Goal: Task Accomplishment & Management: Complete application form

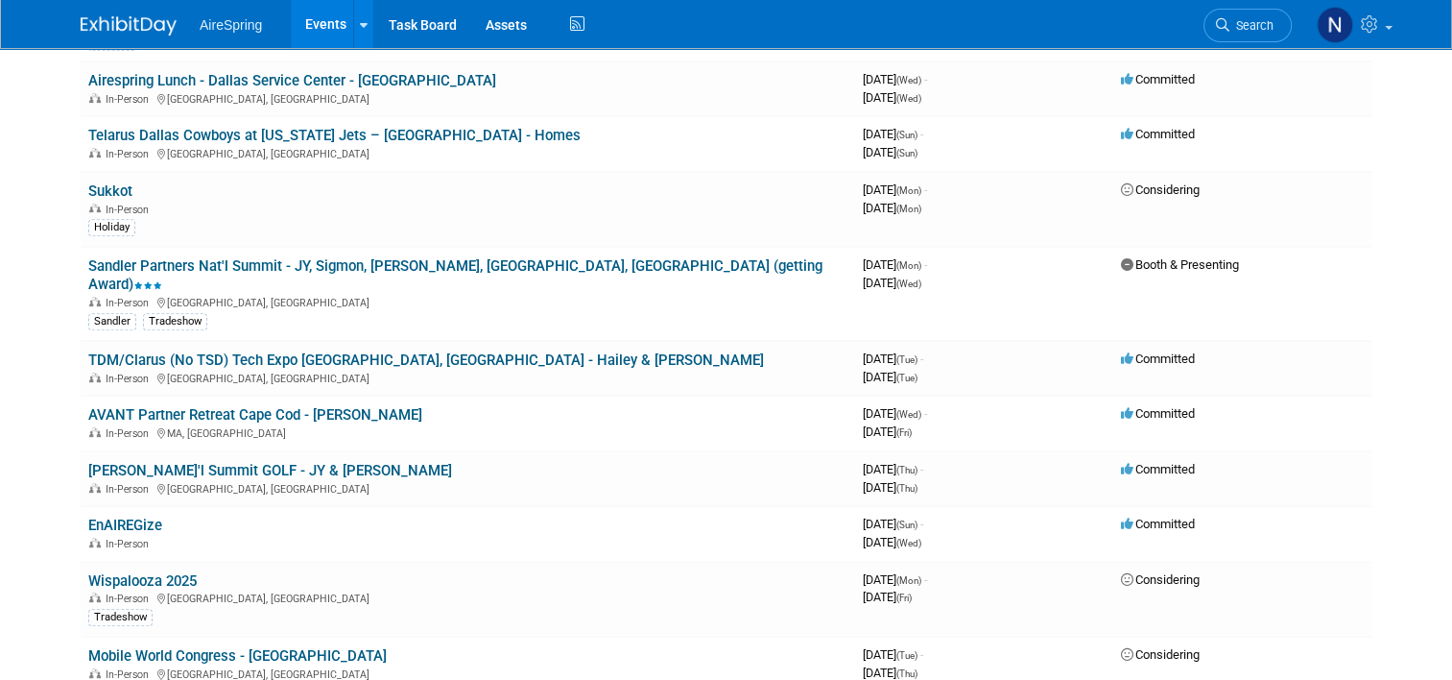
scroll to position [864, 0]
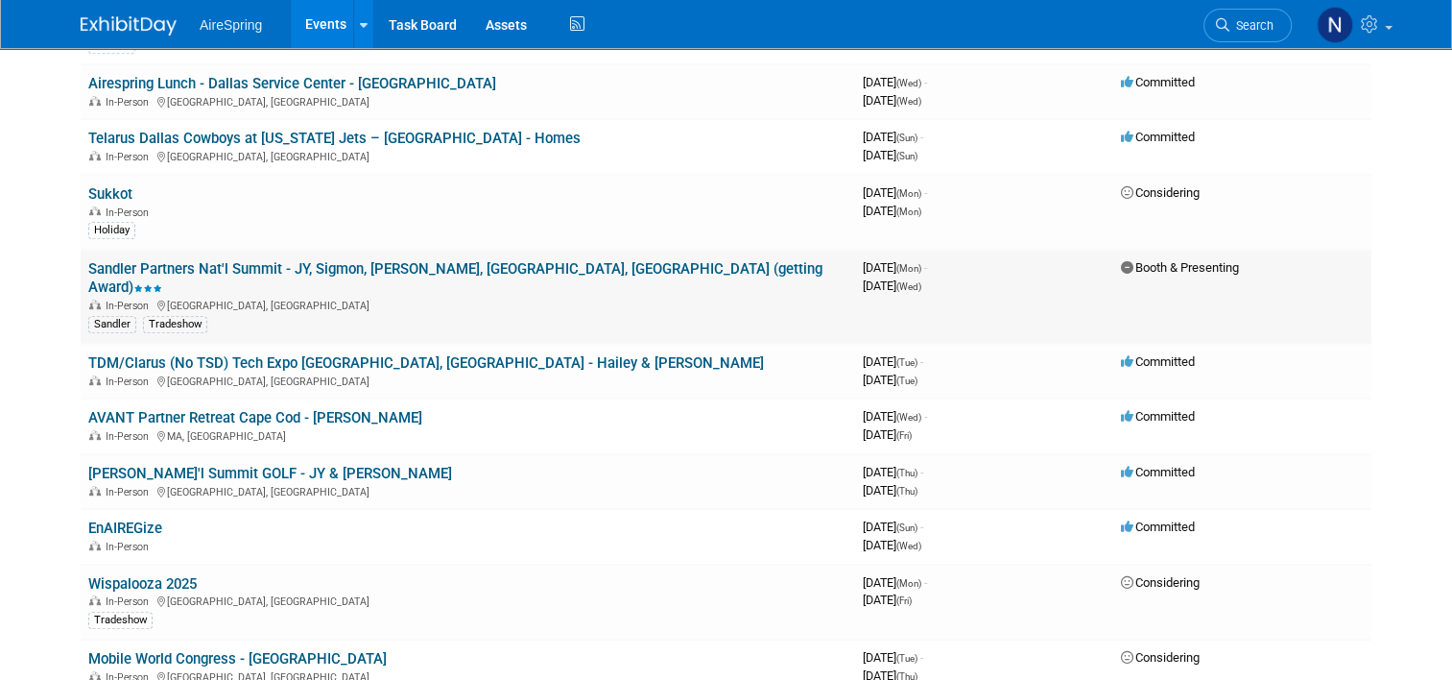
click at [203, 260] on link "Sandler Partners Nat'l Summit - JY, Sigmon, [PERSON_NAME], [GEOGRAPHIC_DATA], […" at bounding box center [455, 278] width 734 height 36
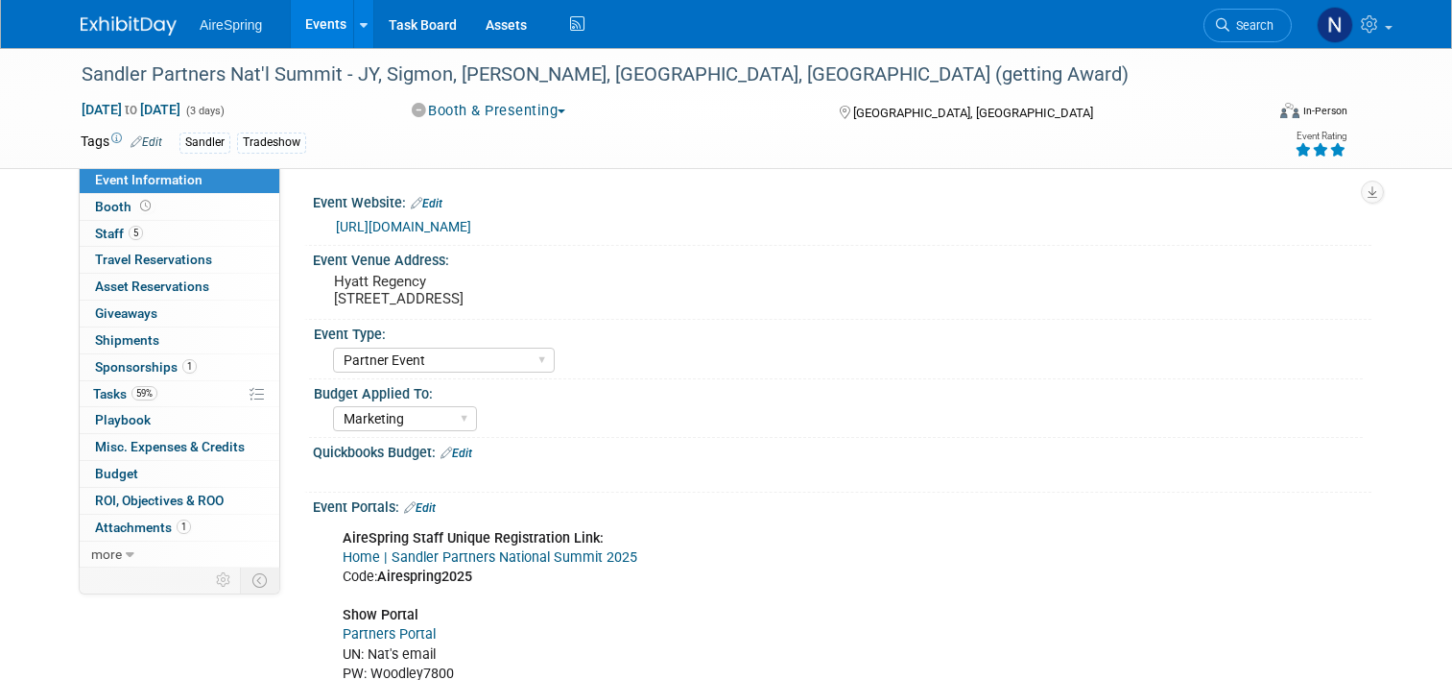
select select "Partner Event"
select select "Marketing"
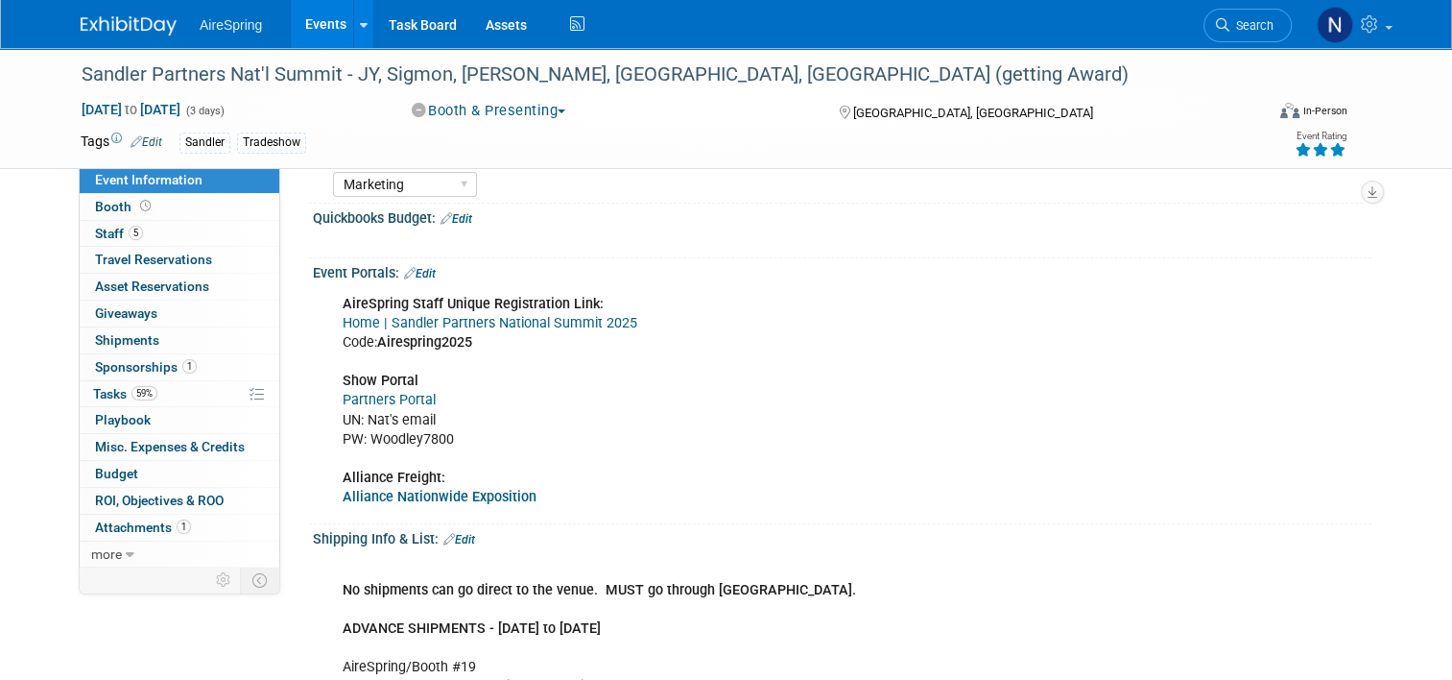
scroll to position [672, 0]
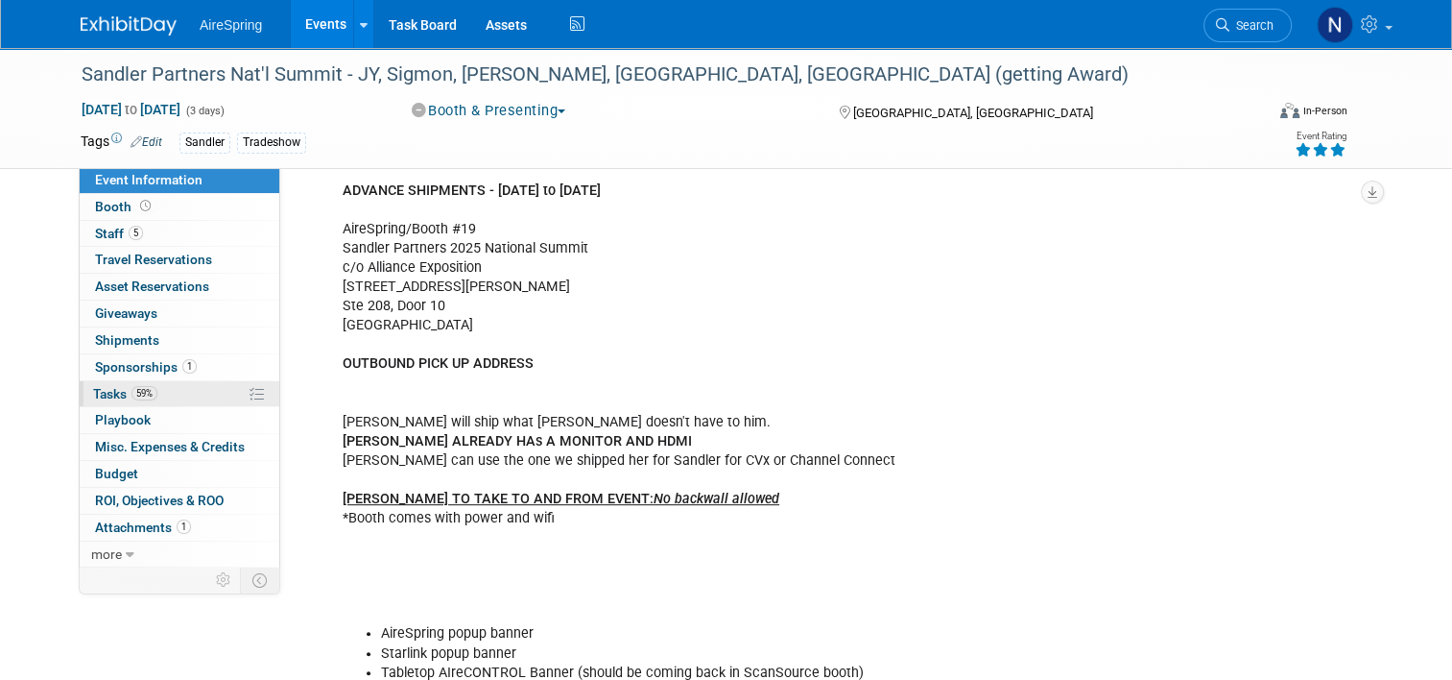
click at [161, 383] on link "59% Tasks 59%" at bounding box center [180, 394] width 200 height 26
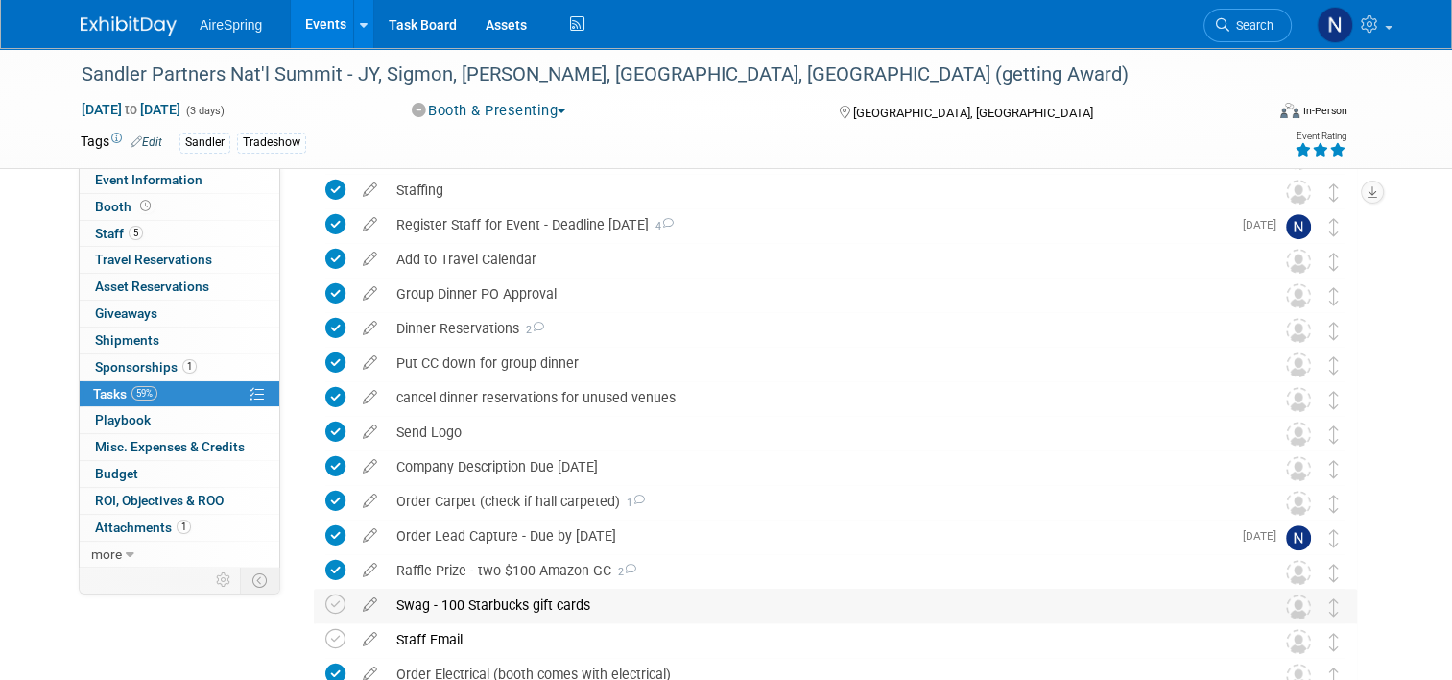
scroll to position [960, 0]
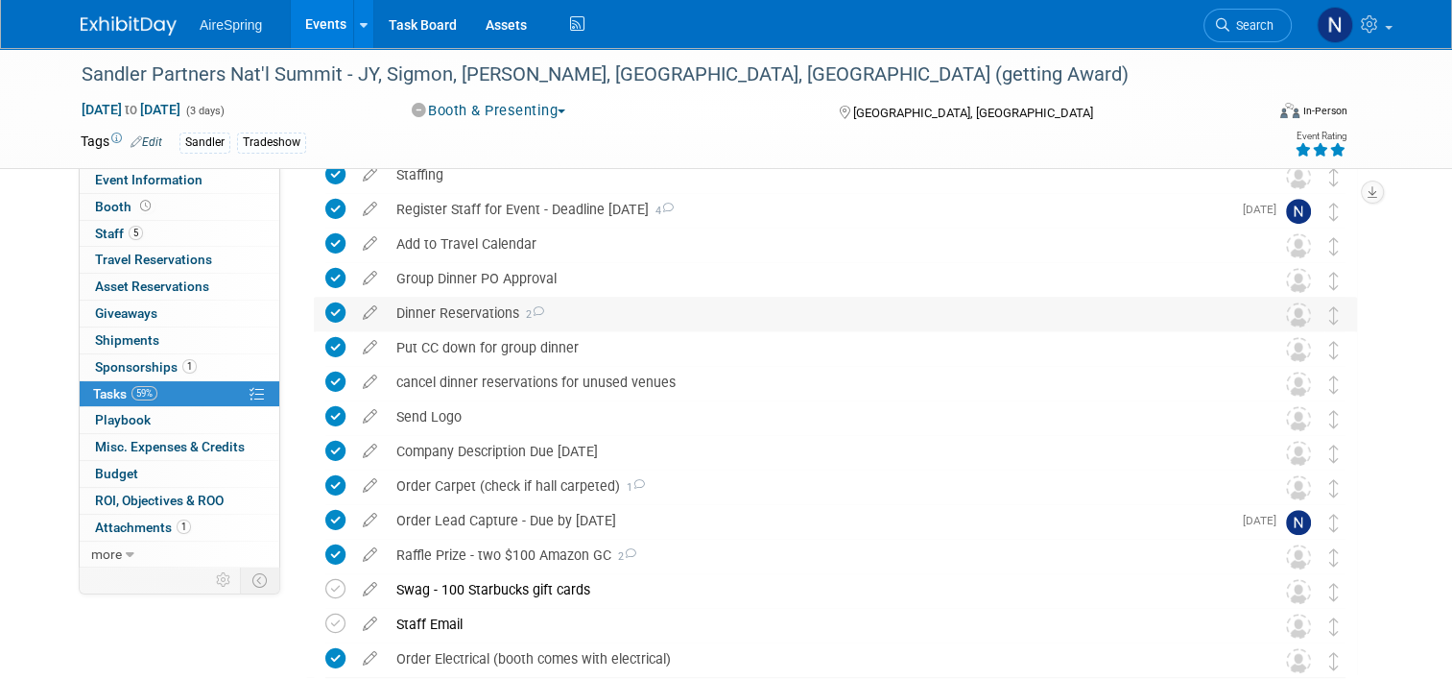
click at [477, 316] on div "Dinner Reservations 2" at bounding box center [817, 313] width 861 height 33
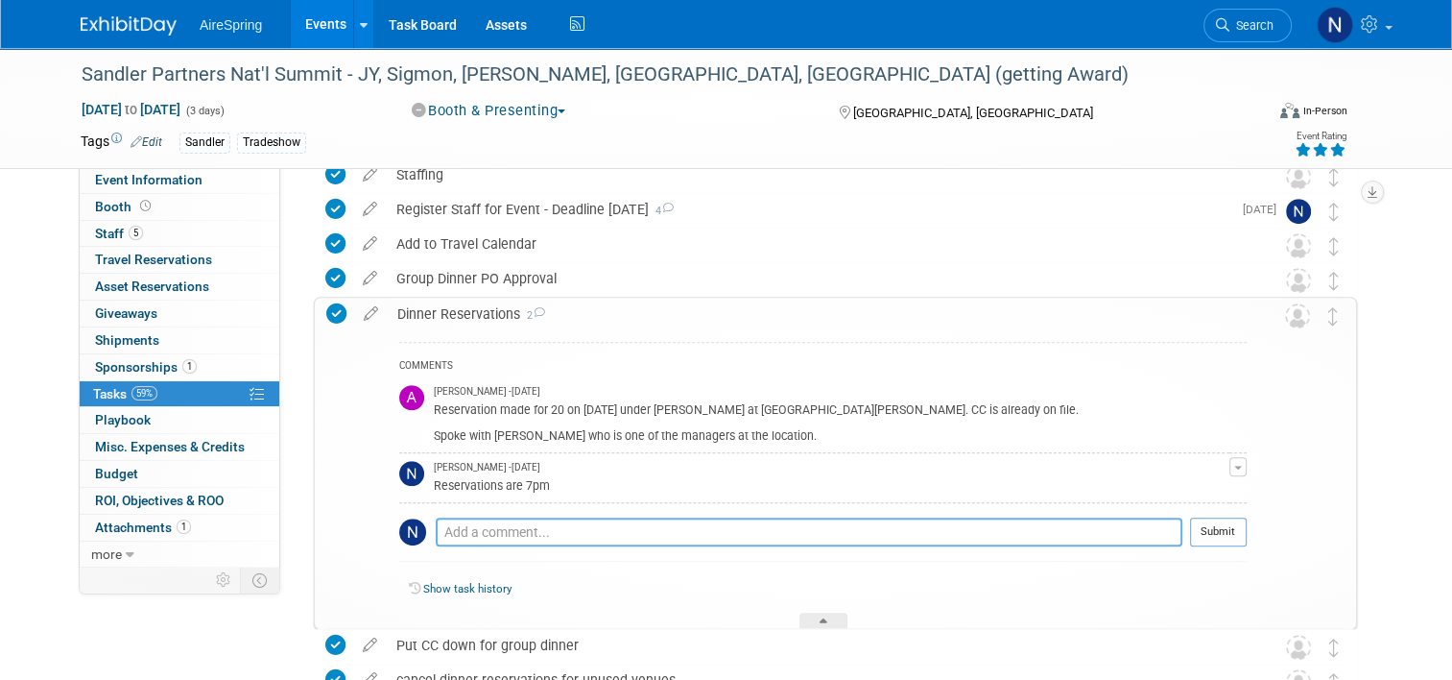
click at [494, 526] on textarea at bounding box center [809, 531] width 747 height 29
type textarea "Michael Clayton will be our Sandler Rep for the dinner"
click at [1235, 531] on button "Submit" at bounding box center [1218, 531] width 57 height 29
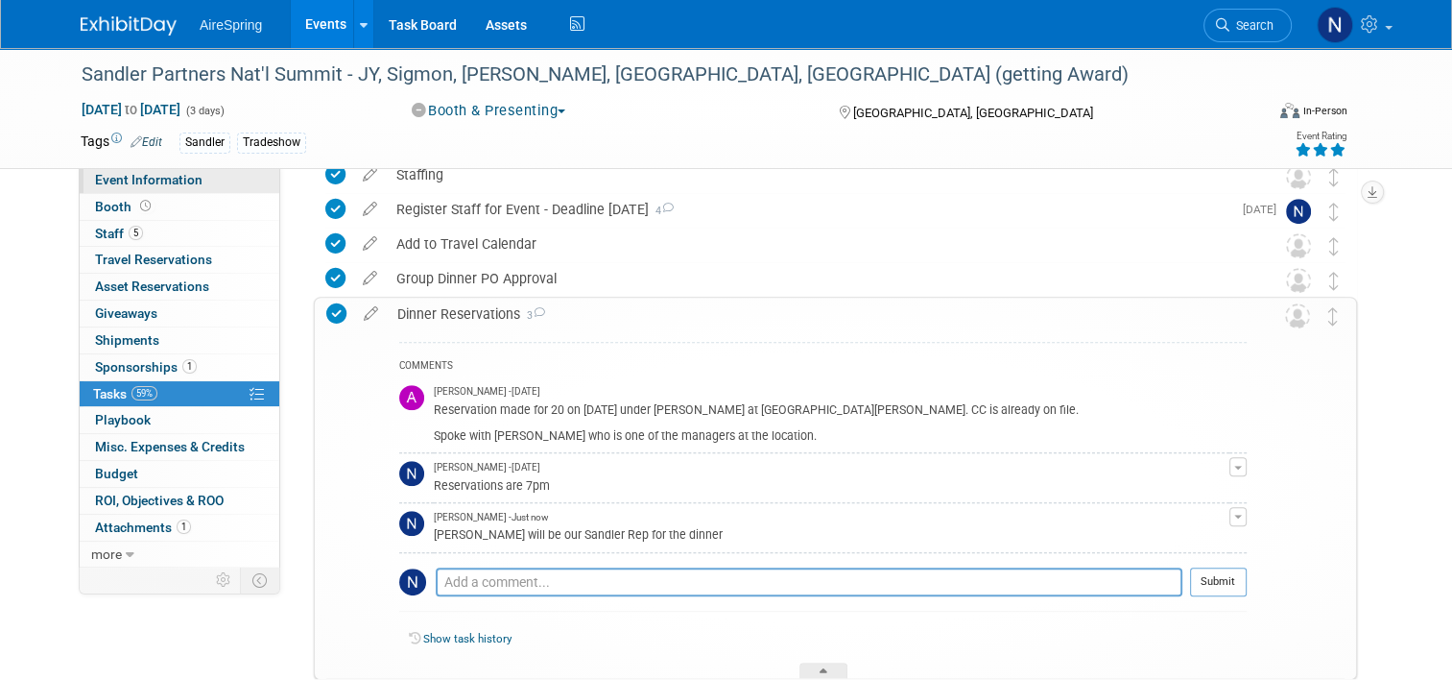
click at [178, 181] on span "Event Information" at bounding box center [148, 179] width 107 height 15
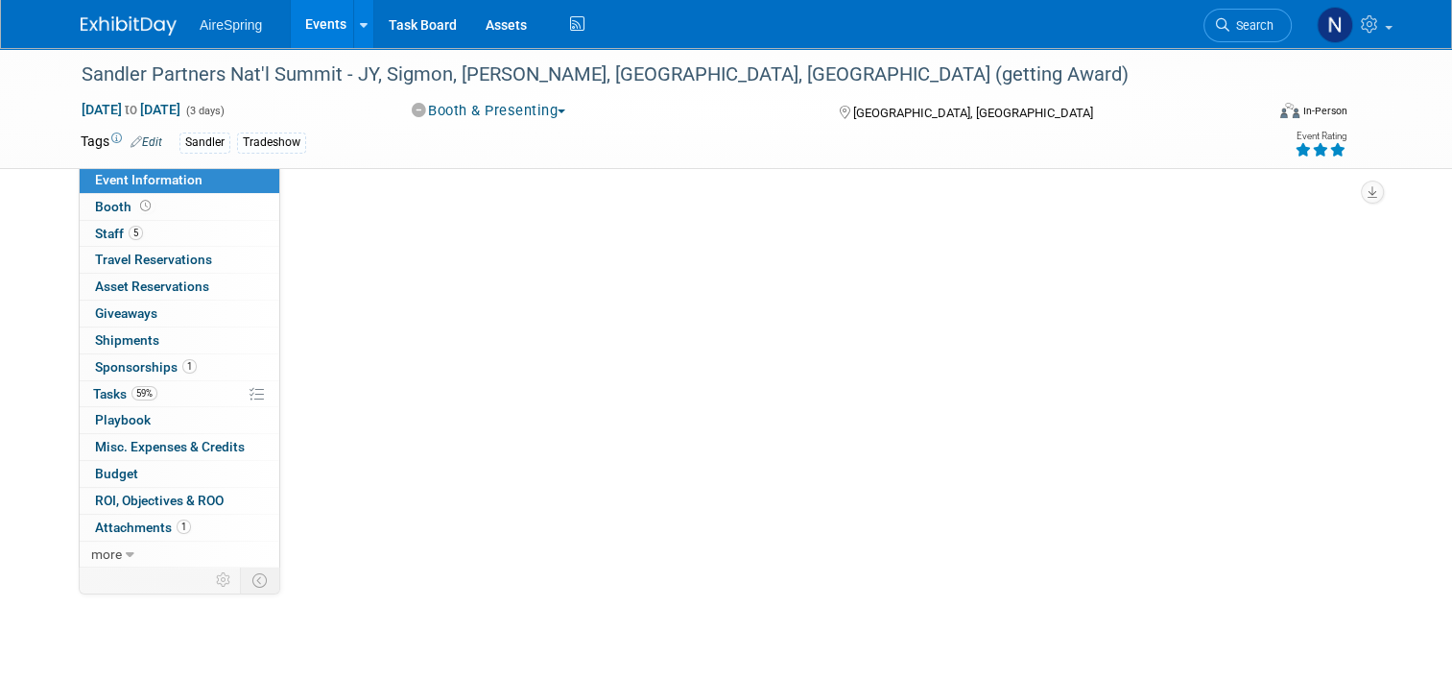
scroll to position [0, 0]
select select "Partner Event"
select select "Marketing"
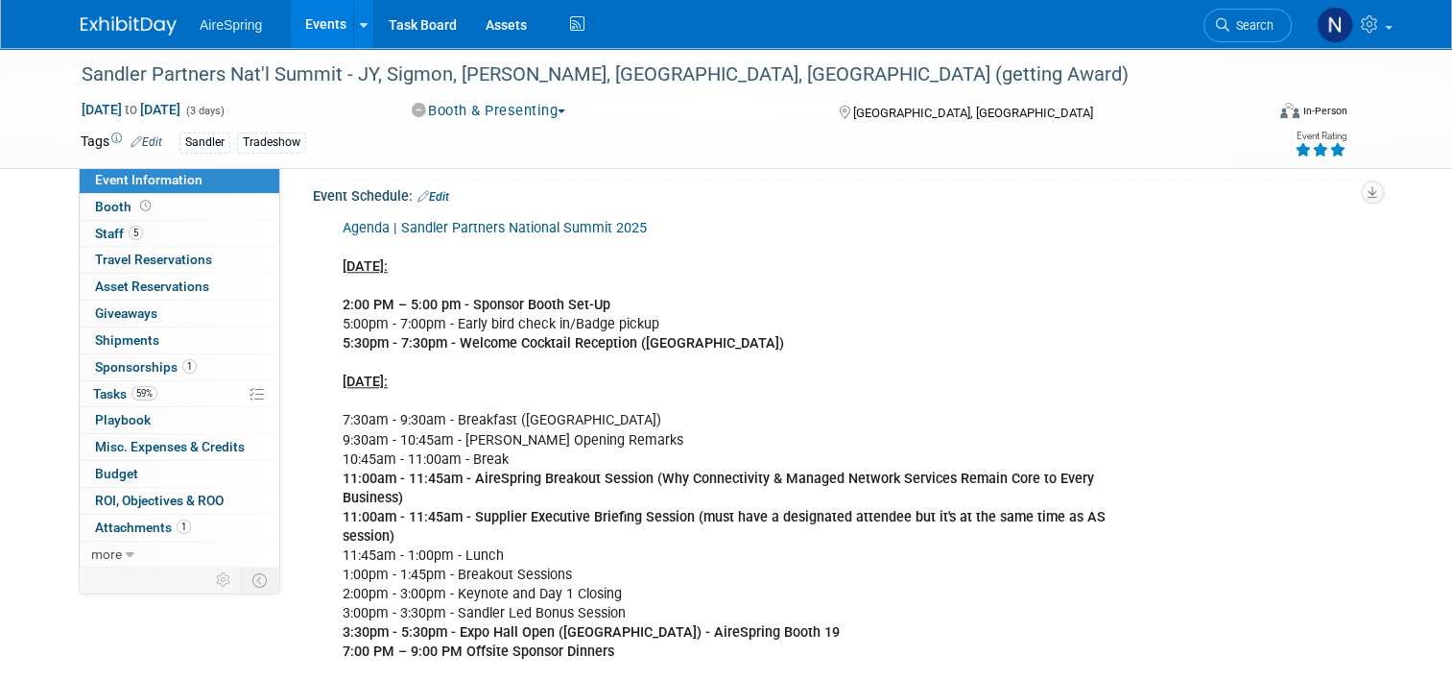
scroll to position [1920, 0]
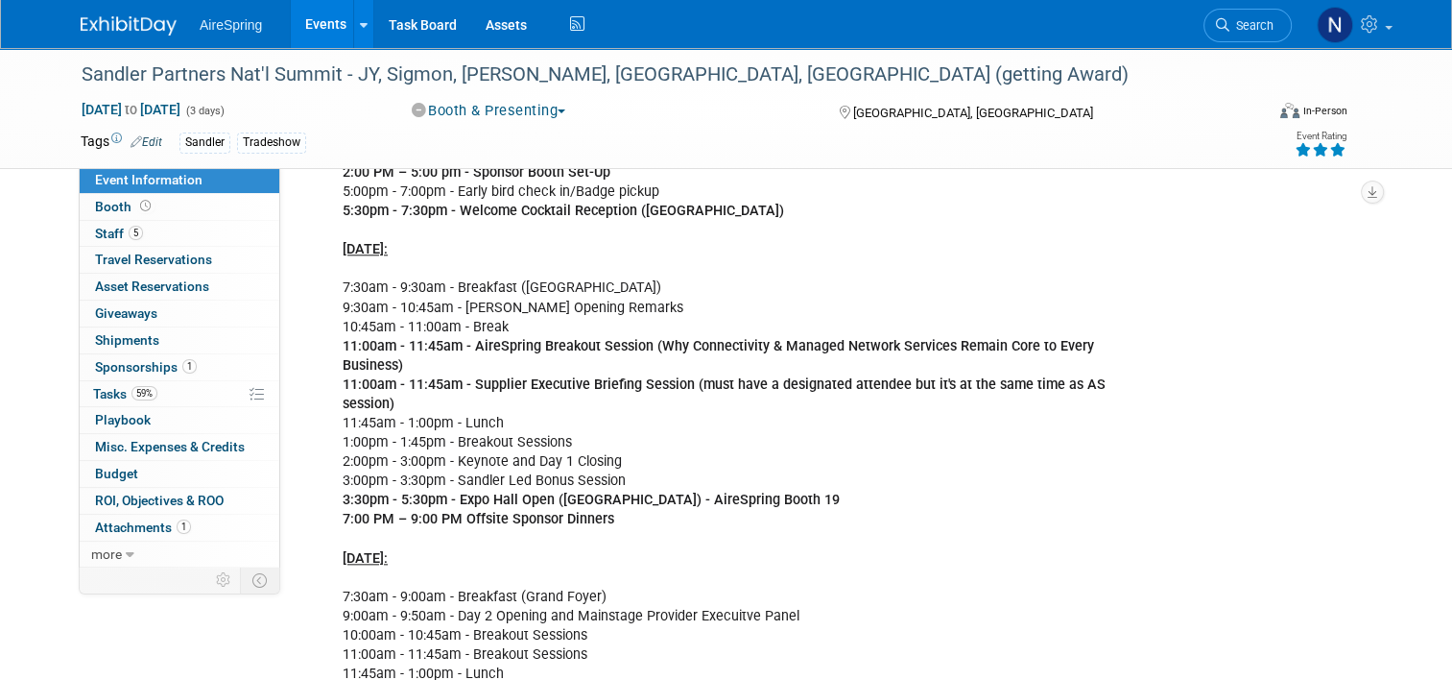
click at [609, 479] on div "Agenda | Sandler Partners National Summit 2025 Mon., Oct 6: 2:00 PM – 5:00 pm -…" at bounding box center [747, 472] width 837 height 790
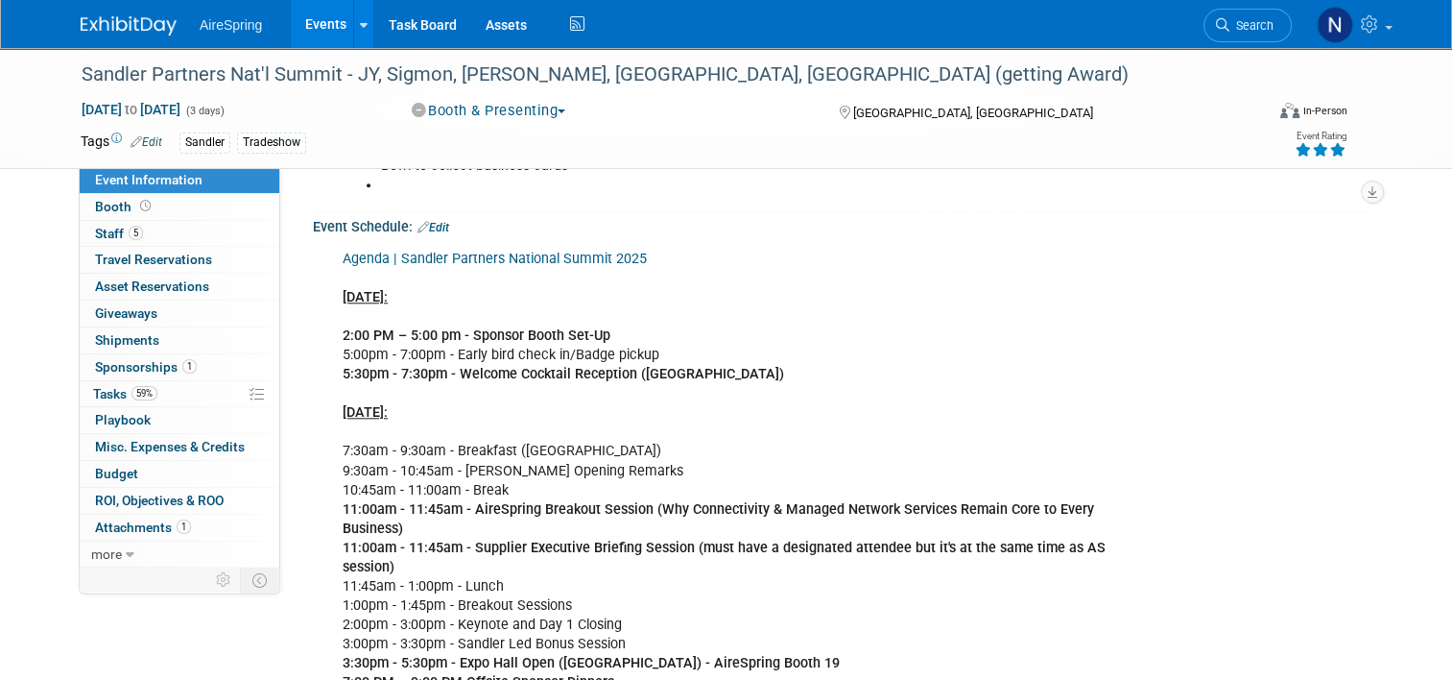
scroll to position [1632, 0]
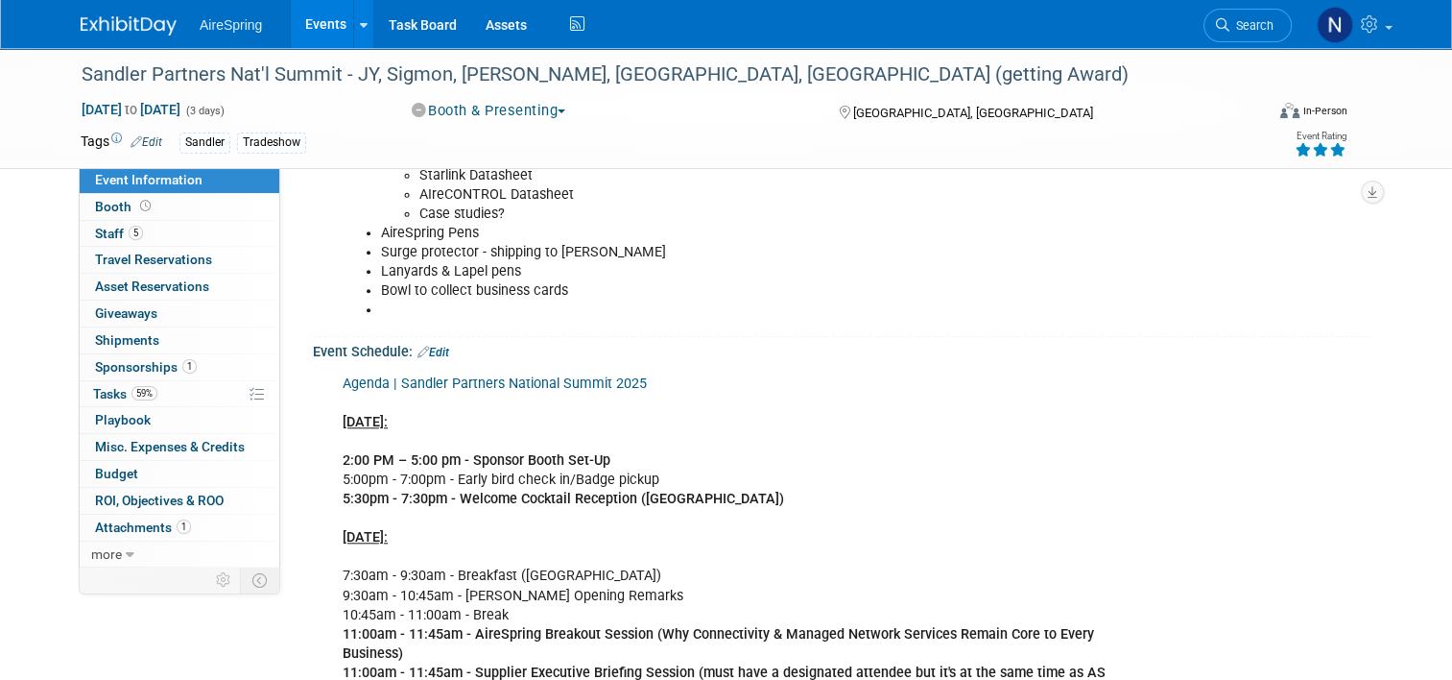
click at [430, 348] on link "Edit" at bounding box center [434, 352] width 32 height 13
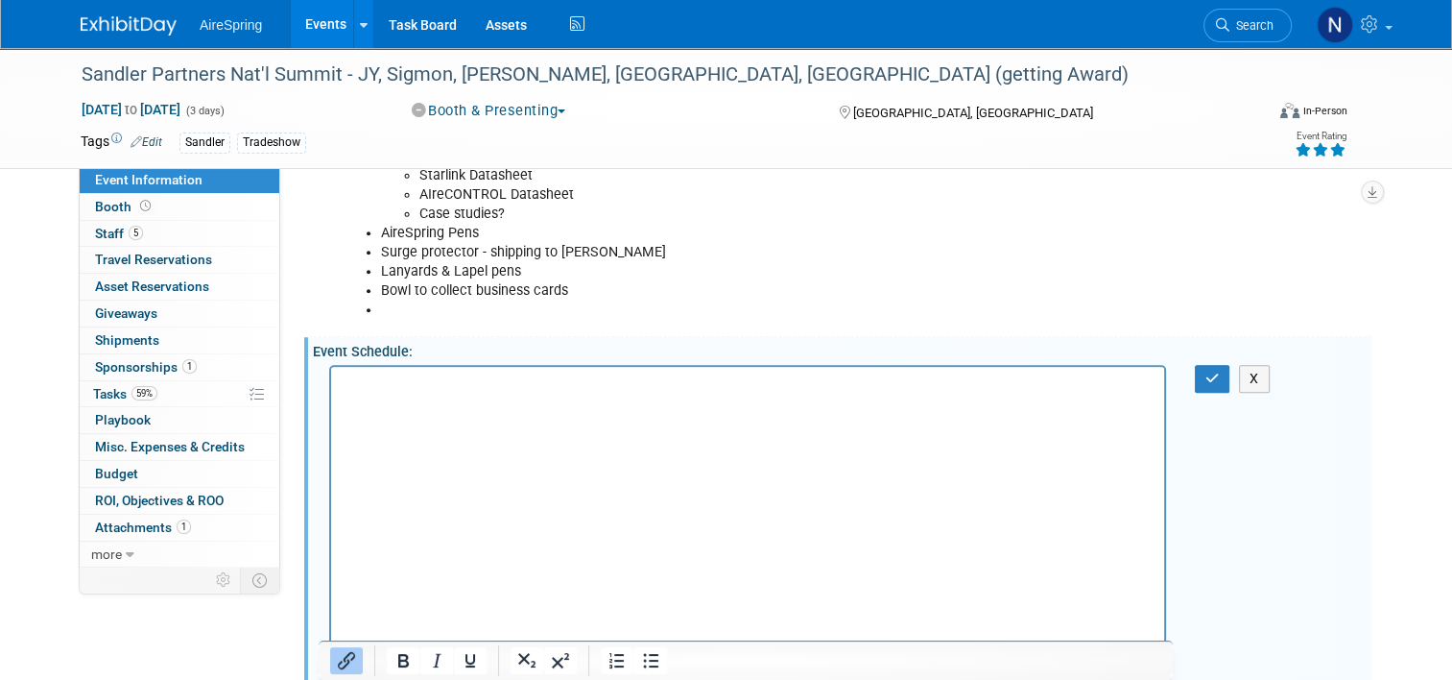
scroll to position [2016, 0]
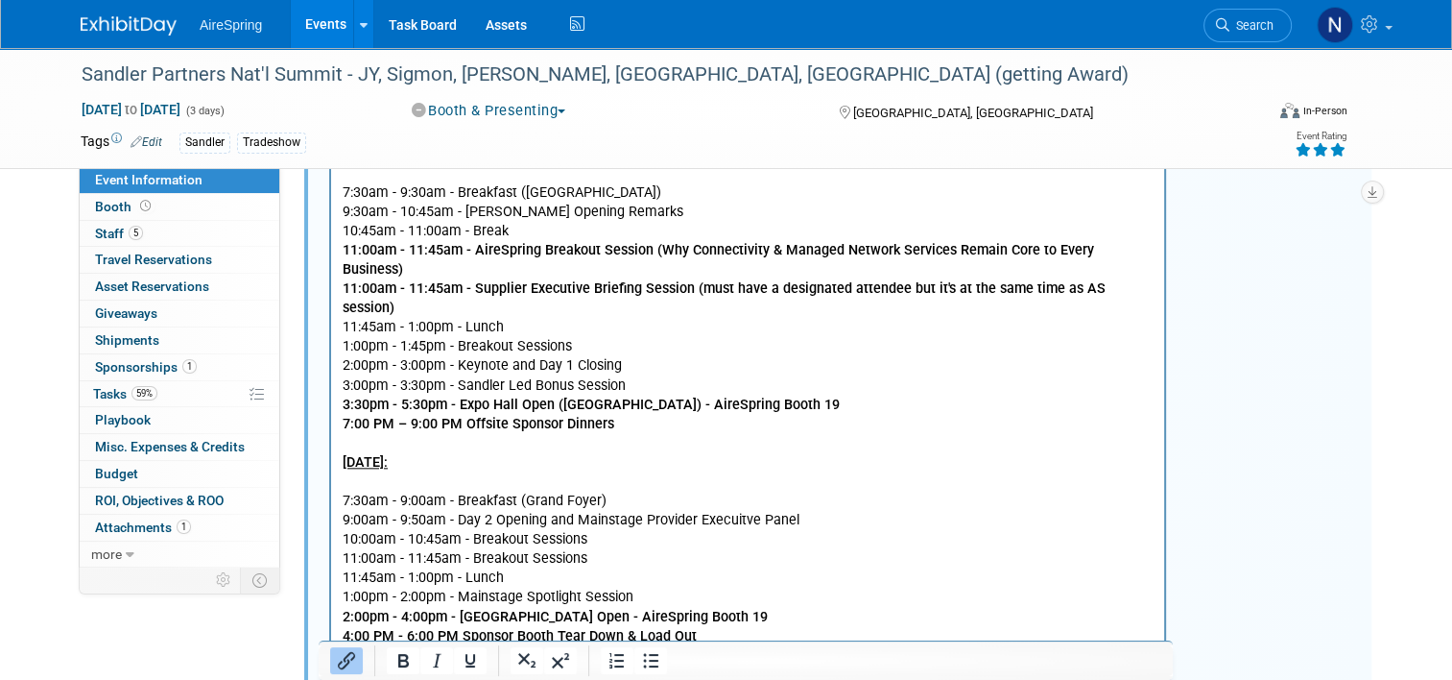
click at [646, 385] on p "﻿Agenda | Sandler Partners National Summit 2025 Mon., Oct 6: 2:00 PM – 5:00 pm …" at bounding box center [748, 375] width 811 height 771
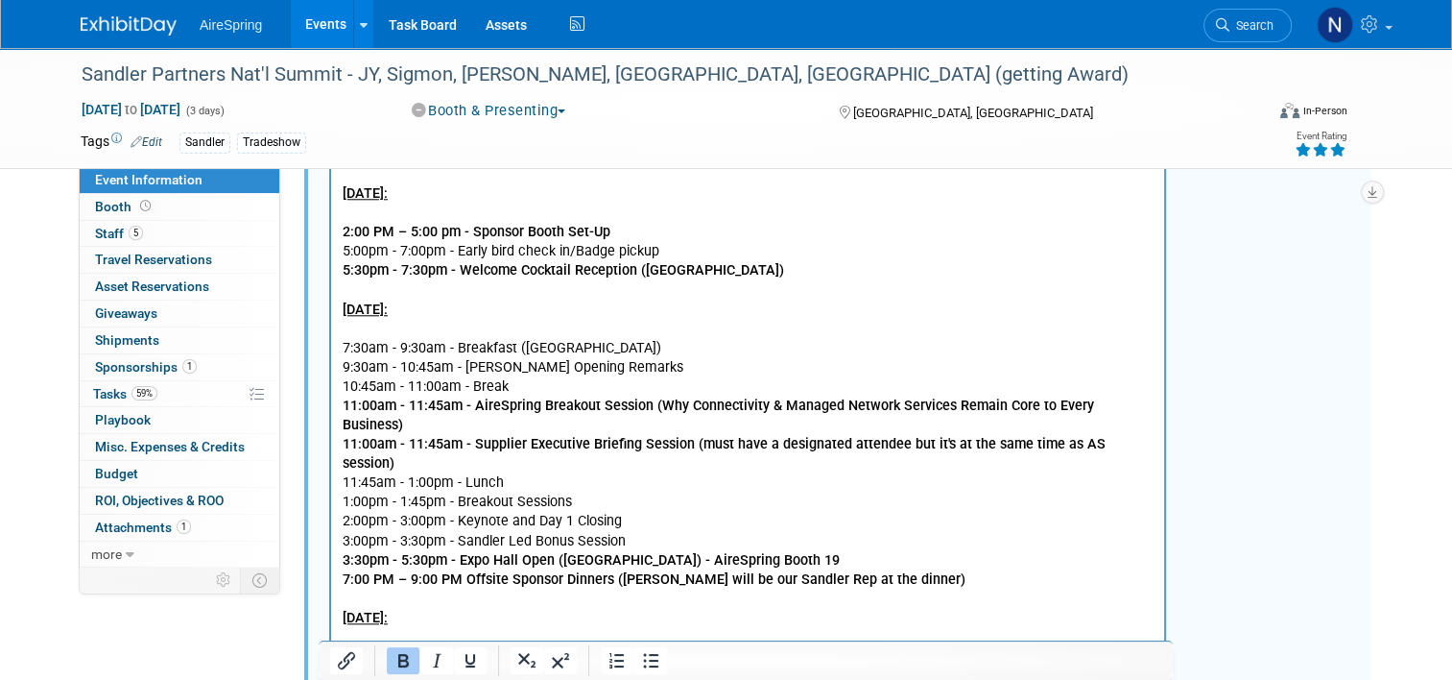
scroll to position [1536, 0]
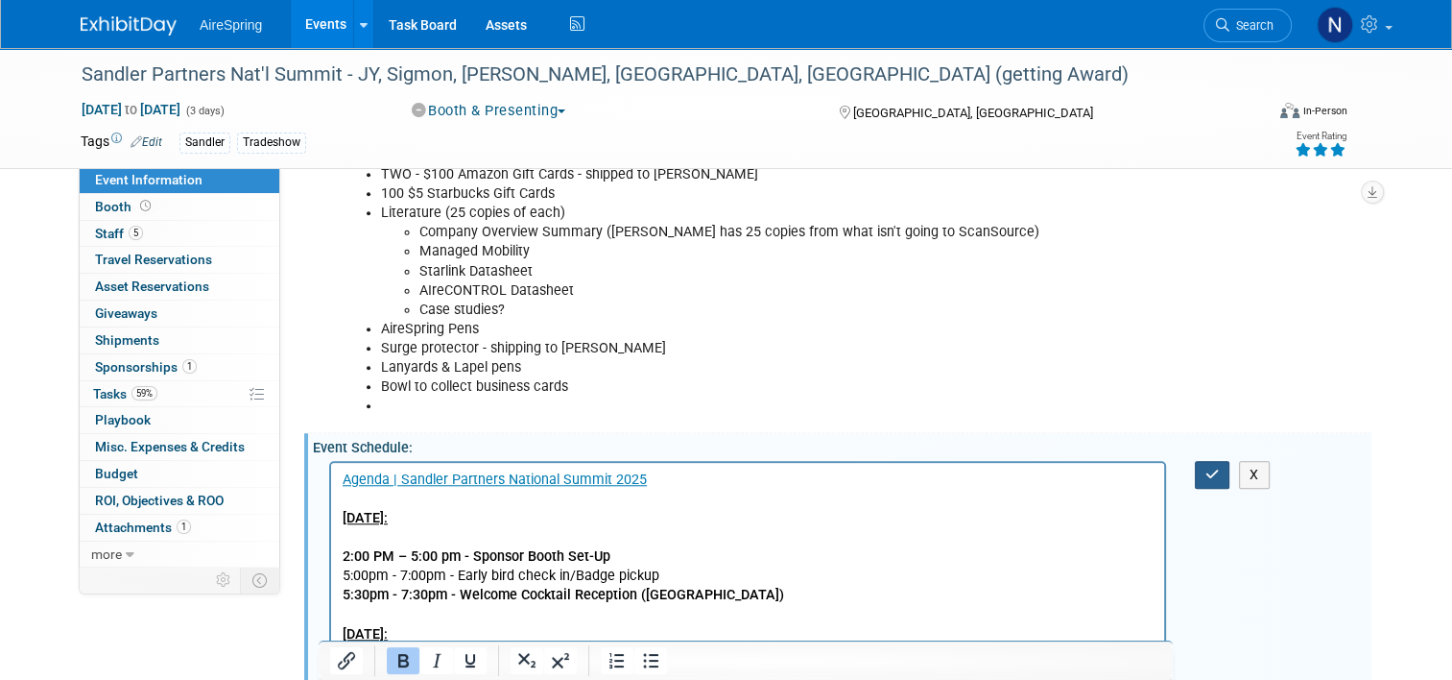
click at [1229, 477] on button "button" at bounding box center [1213, 475] width 36 height 28
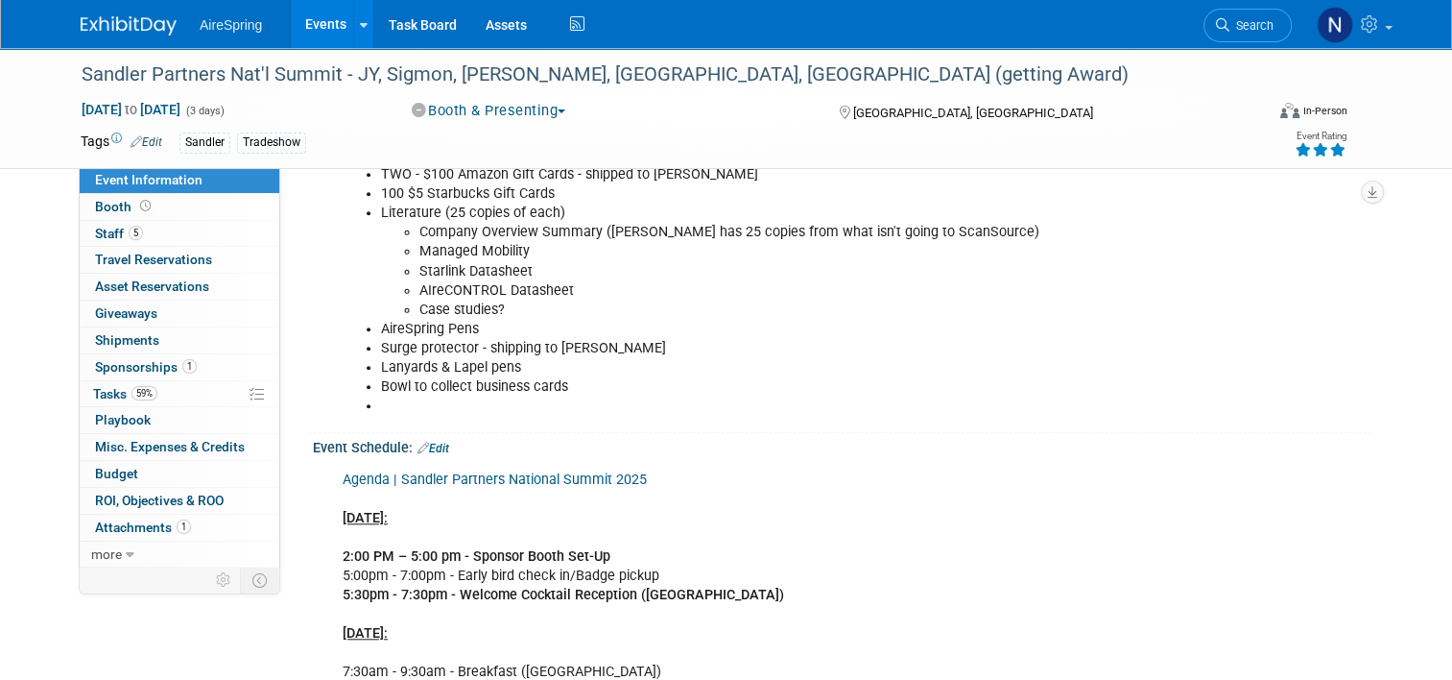
click at [301, 38] on link "Events" at bounding box center [326, 24] width 70 height 48
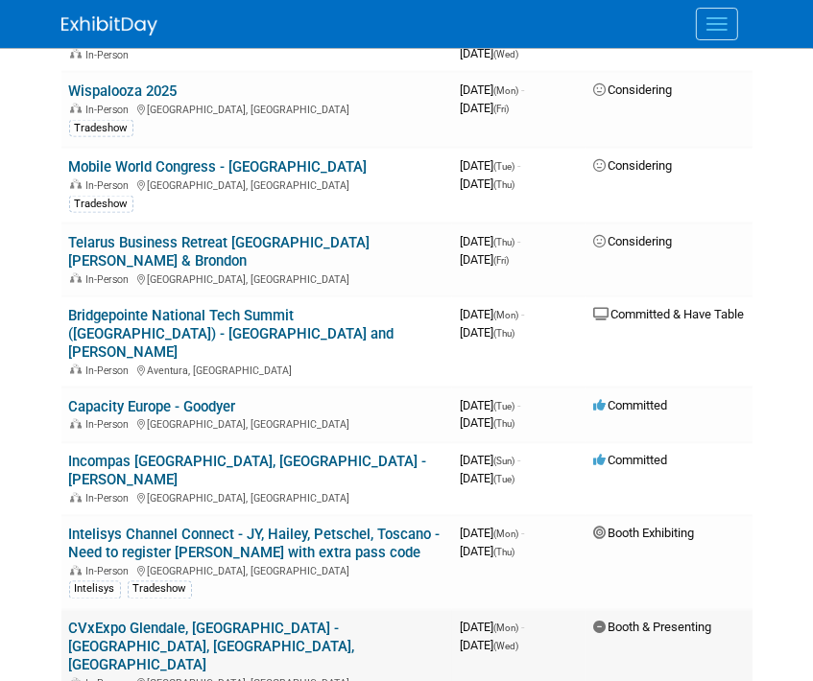
scroll to position [1632, 0]
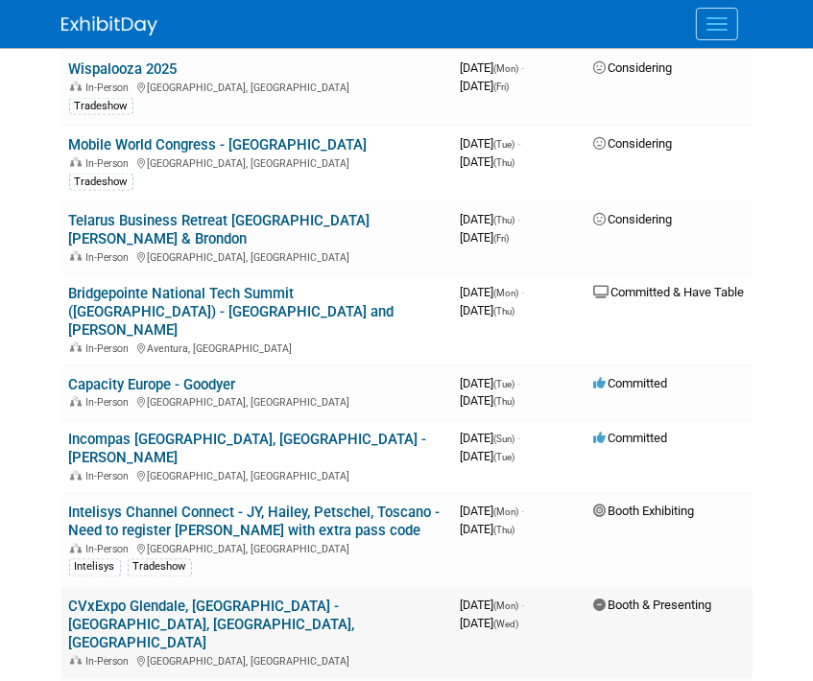
click at [227, 599] on link "CVxExpo Glendale, [GEOGRAPHIC_DATA] - [GEOGRAPHIC_DATA], [GEOGRAPHIC_DATA], [GE…" at bounding box center [212, 626] width 286 height 54
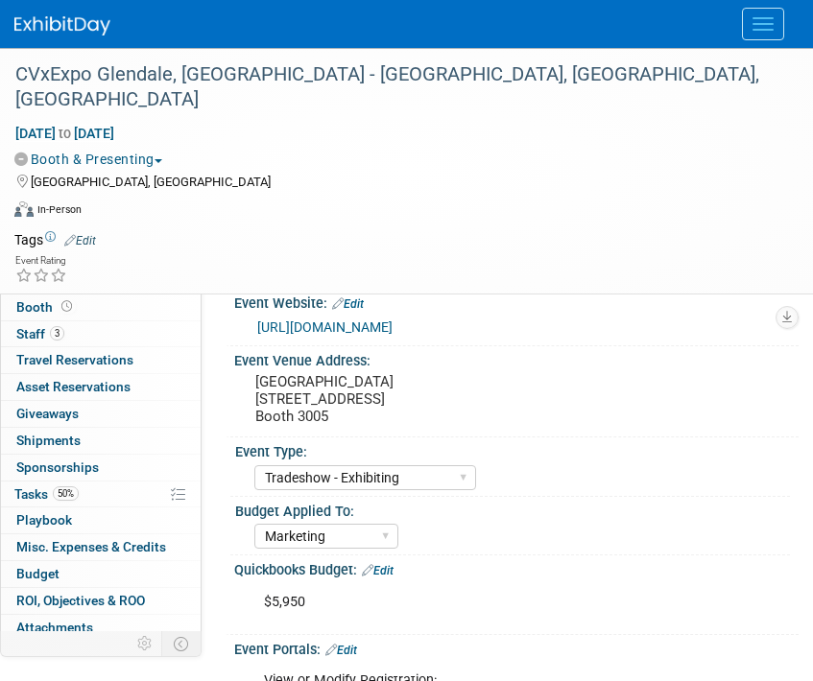
select select "Tradeshow - Exhibiting"
select select "Marketing"
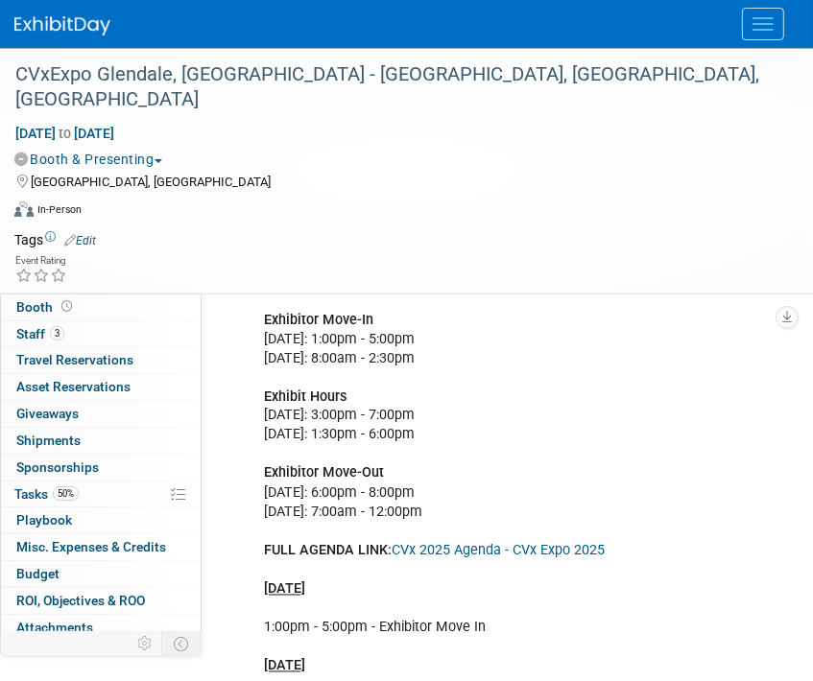
scroll to position [1632, 0]
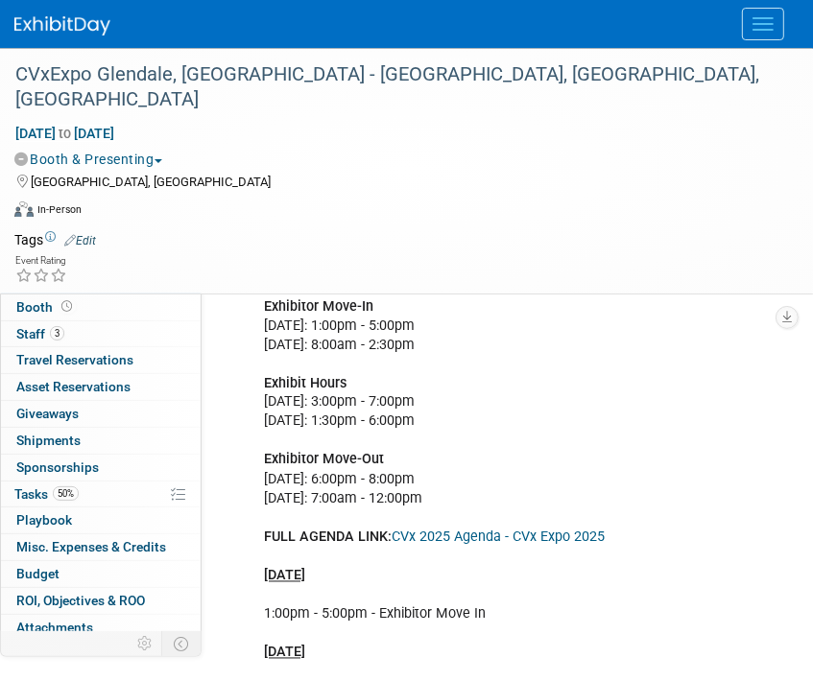
click at [637, 484] on div "CVx 2025 Agenda - CVx Expo 2025 Exhibitor Move-In Monday, November 3, 2025: 1:0…" at bounding box center [507, 645] width 513 height 790
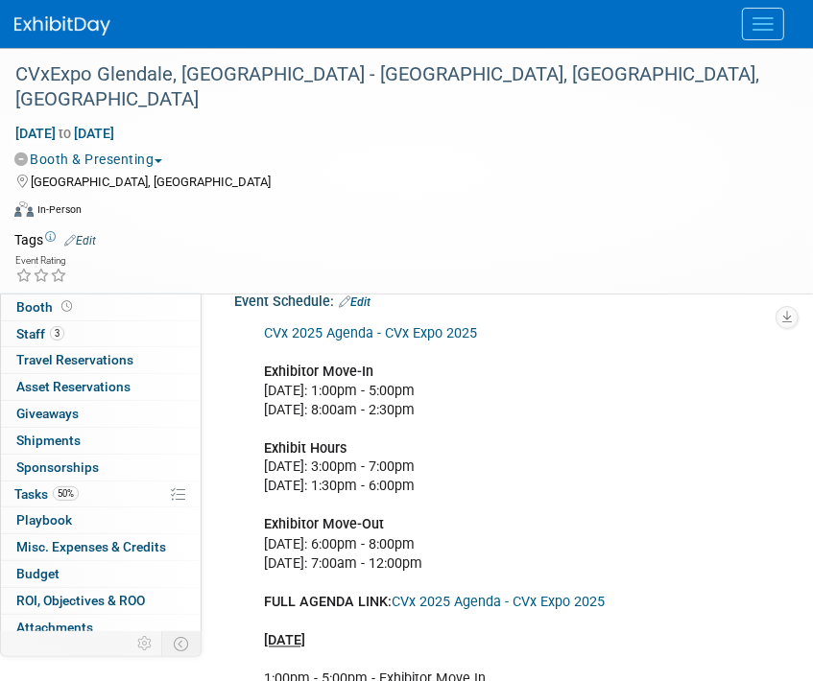
scroll to position [1536, 0]
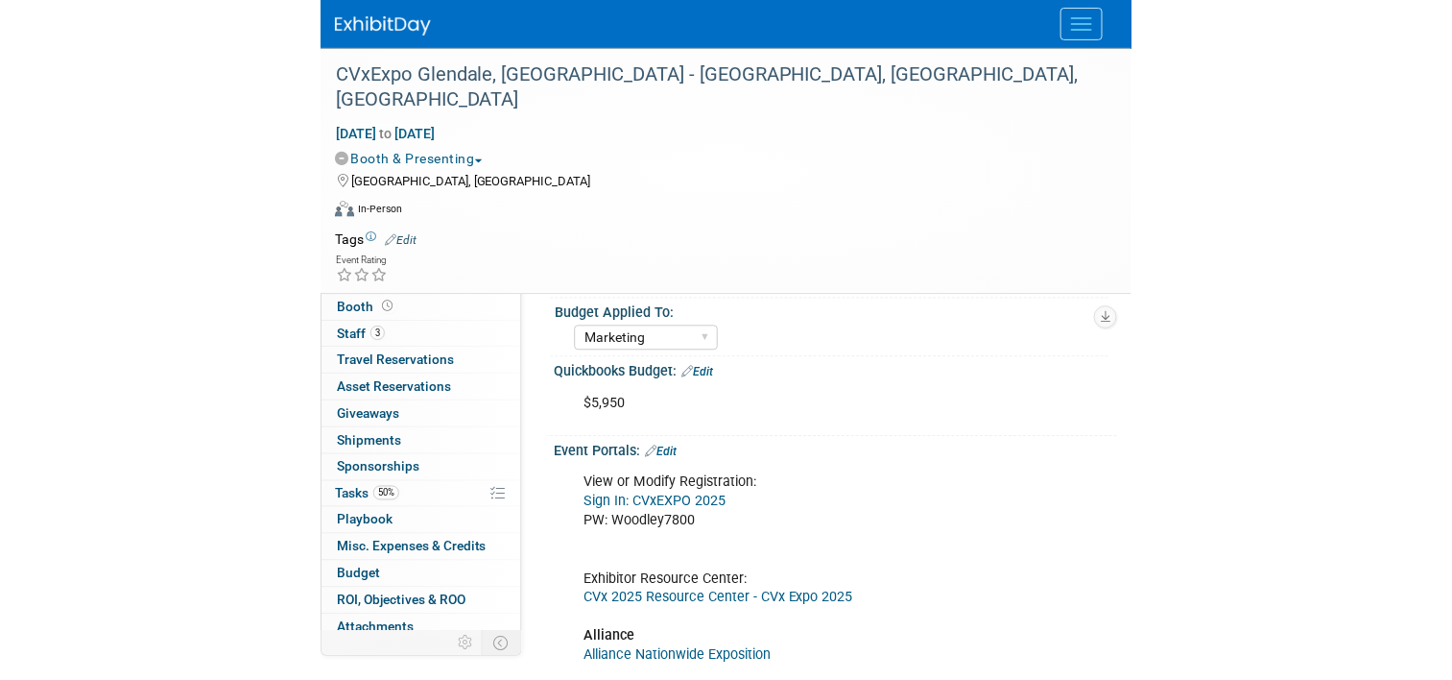
scroll to position [0, 0]
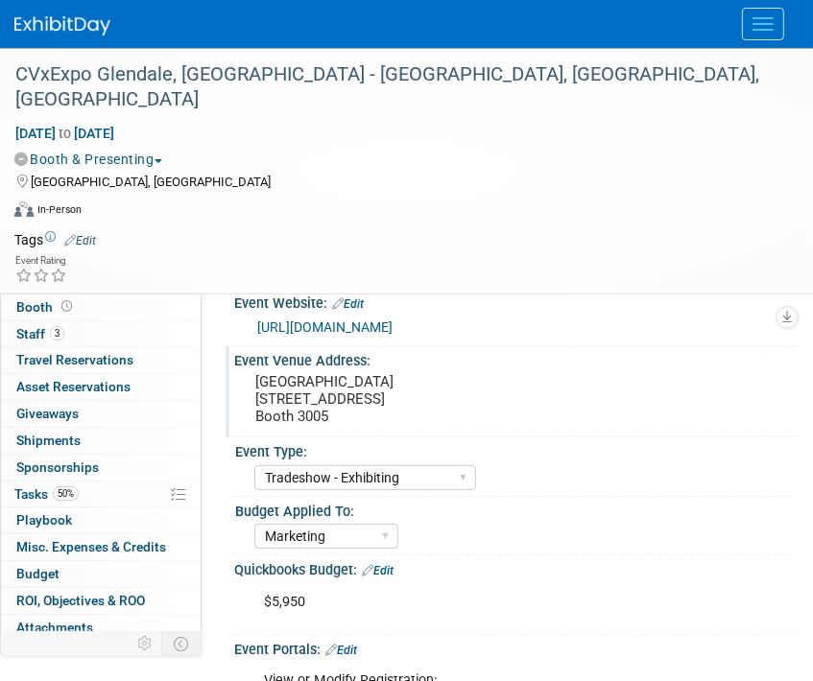
click at [403, 425] on pre "Marriot Renaissance Hotel 9495 W Entertainment Blvd, Glendale, AZ 85305 Booth 3…" at bounding box center [516, 399] width 522 height 52
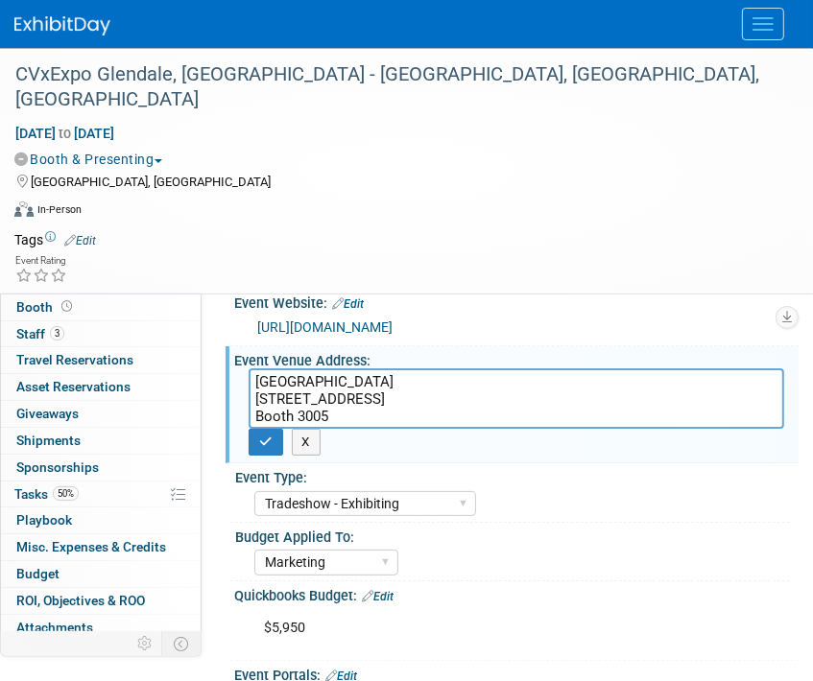
drag, startPoint x: 385, startPoint y: 396, endPoint x: 245, endPoint y: 392, distance: 140.2
click at [245, 392] on div "Marriot Renaissance Hotel 9495 W Entertainment Blvd, Glendale, AZ 85305 Booth 3…" at bounding box center [516, 399] width 564 height 60
click at [771, 547] on div "Budget Applied To:" at bounding box center [512, 535] width 555 height 24
drag, startPoint x: 572, startPoint y: 421, endPoint x: 245, endPoint y: 420, distance: 327.3
click at [245, 420] on div "Marriot Renaissance Hotel 9495 W Entertainment Blvd, Glendale, AZ 85305 Booth 3…" at bounding box center [516, 399] width 564 height 60
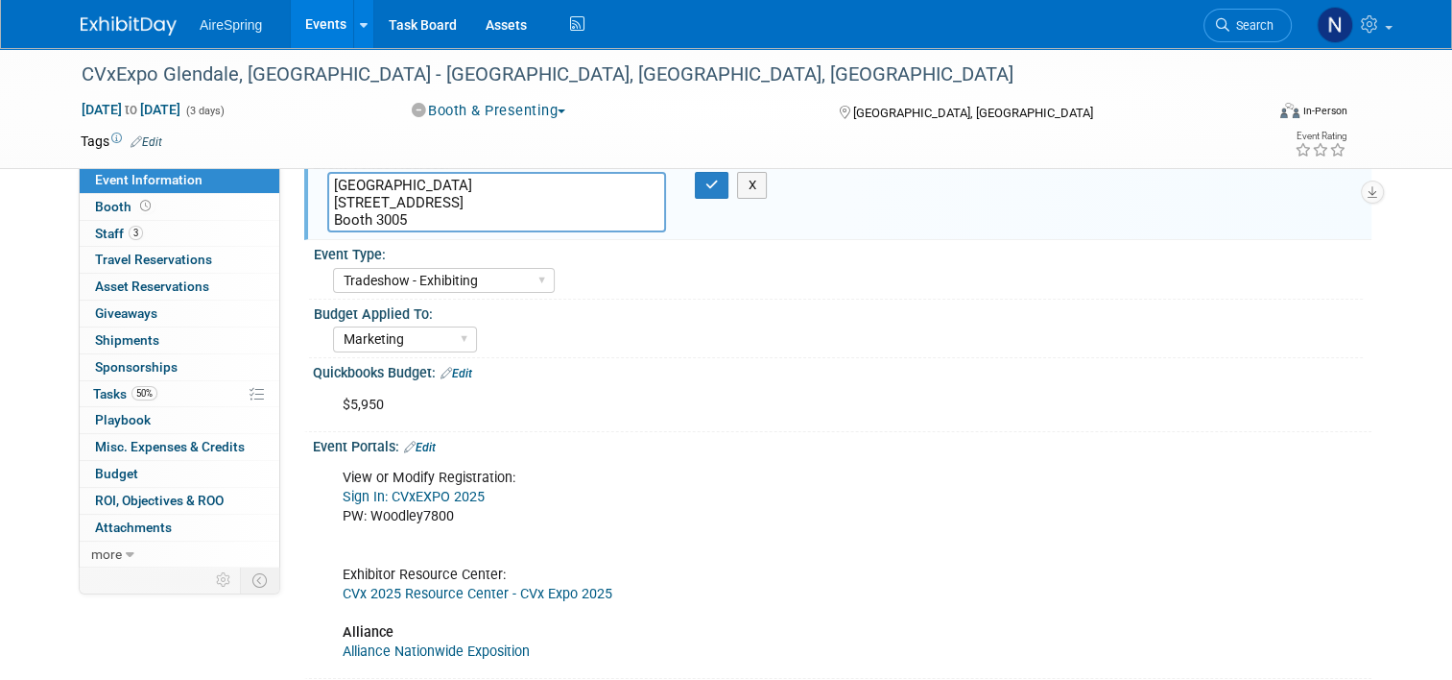
click at [685, 438] on div "Event Portals: Edit" at bounding box center [842, 444] width 1059 height 25
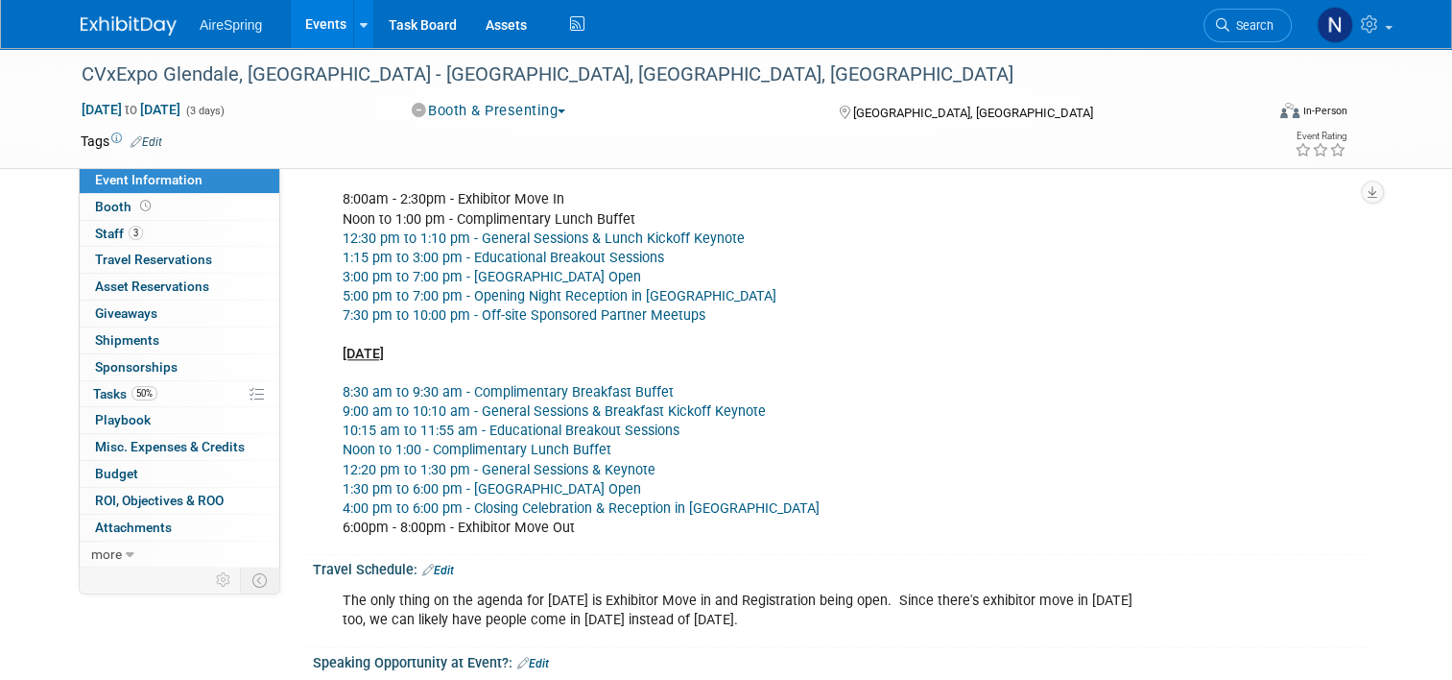
scroll to position [2016, 0]
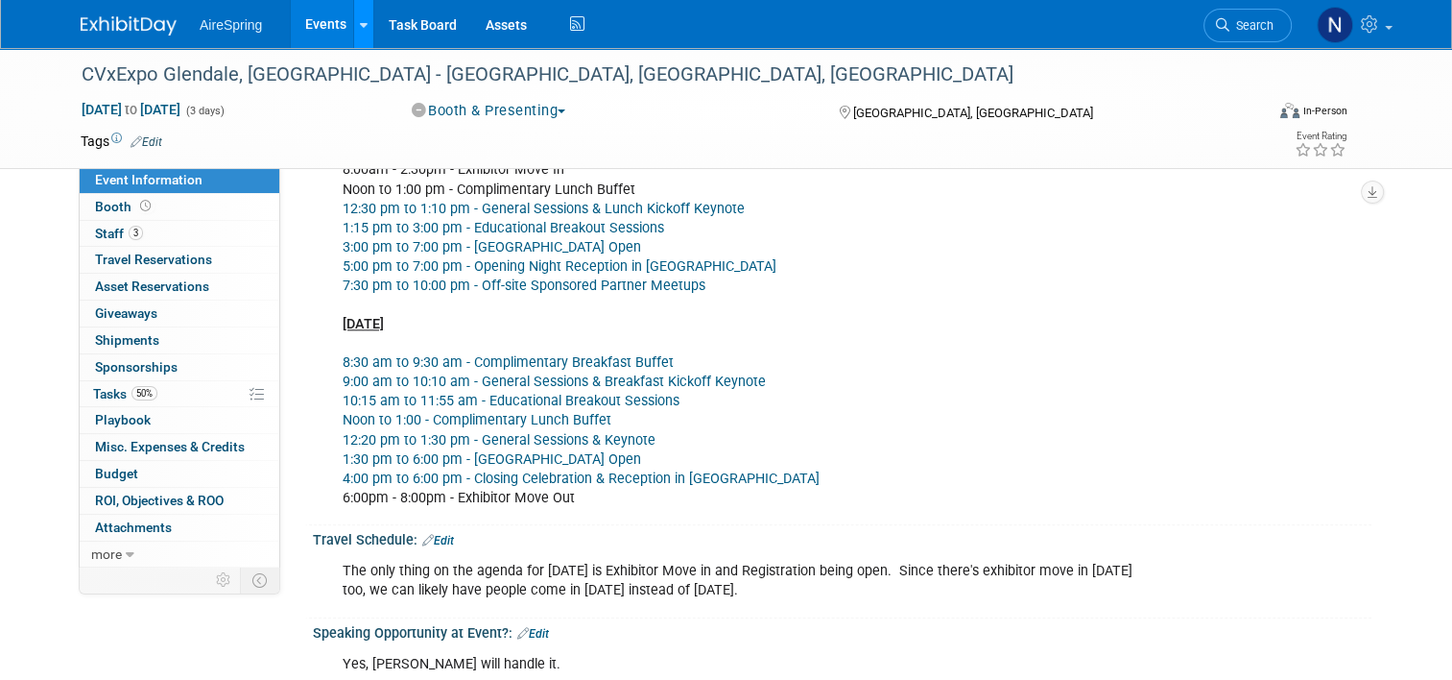
click at [353, 20] on link at bounding box center [363, 24] width 20 height 48
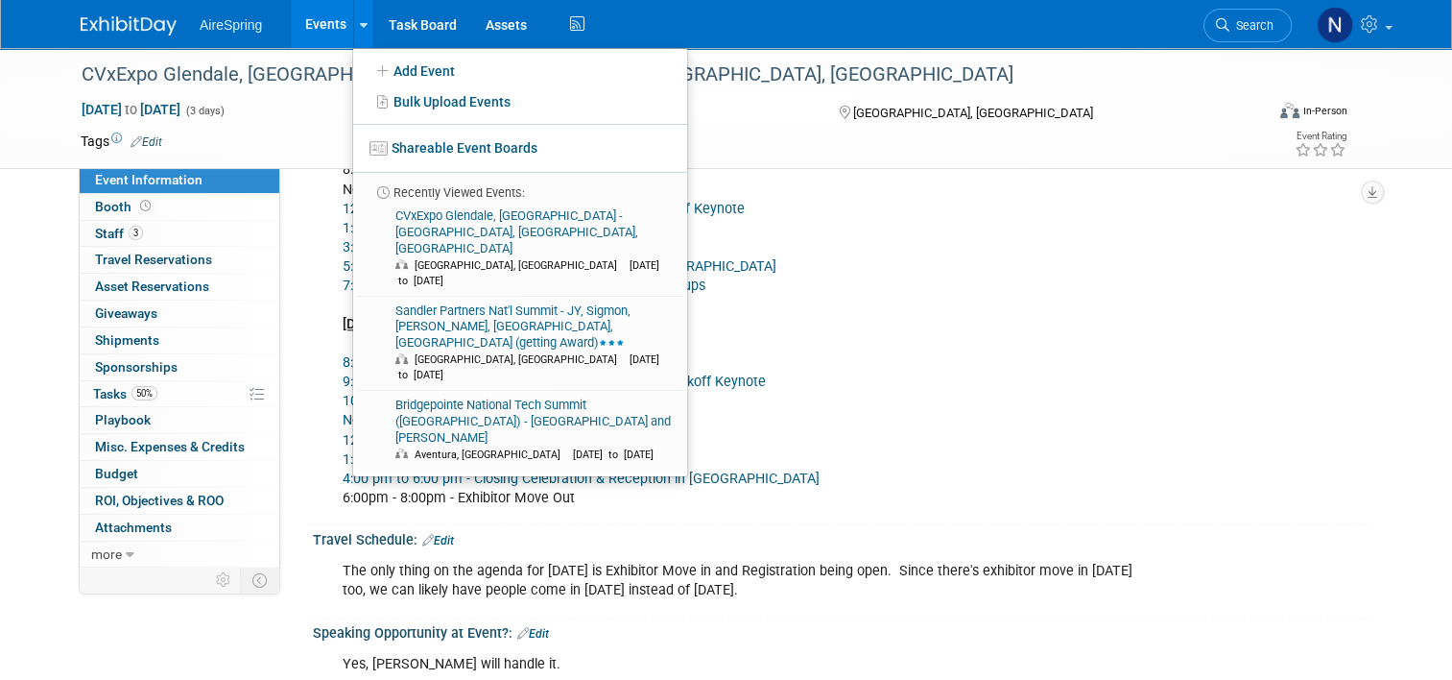
click at [315, 18] on link "Events" at bounding box center [326, 24] width 70 height 48
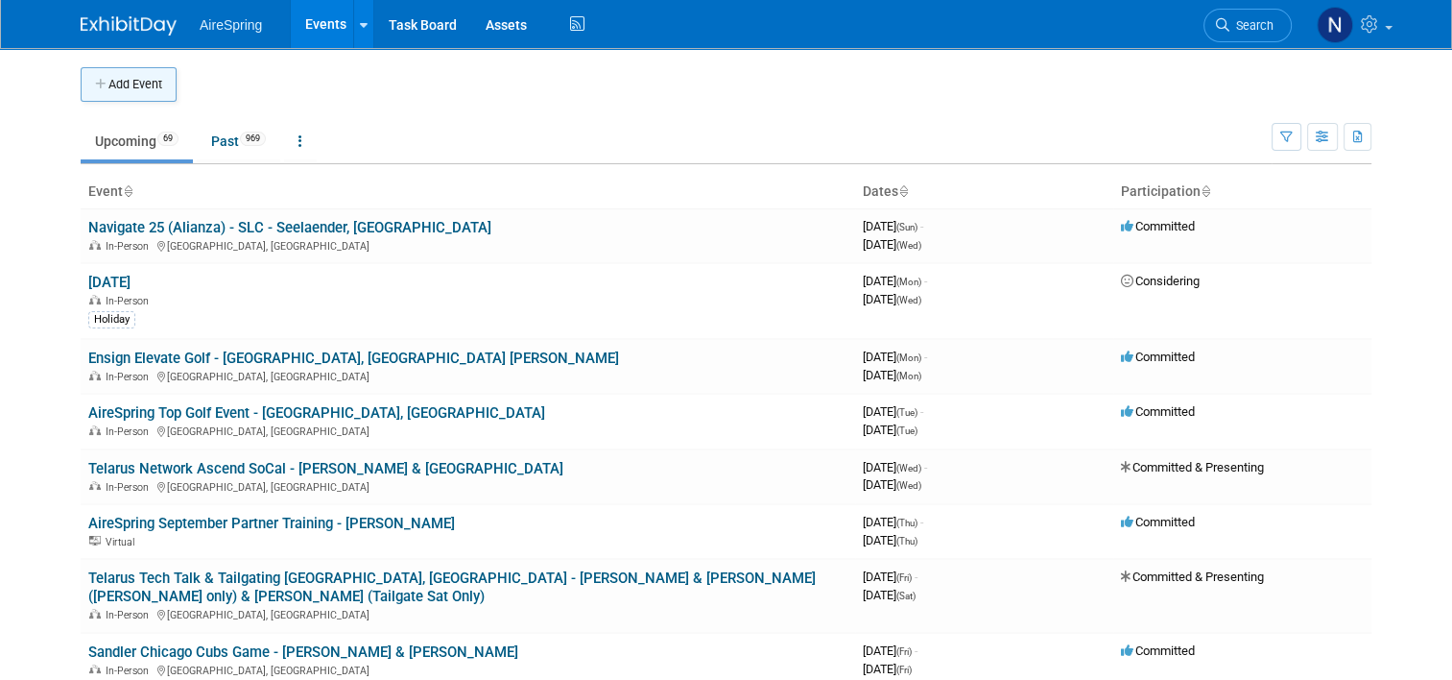
click at [122, 86] on button "Add Event" at bounding box center [129, 84] width 96 height 35
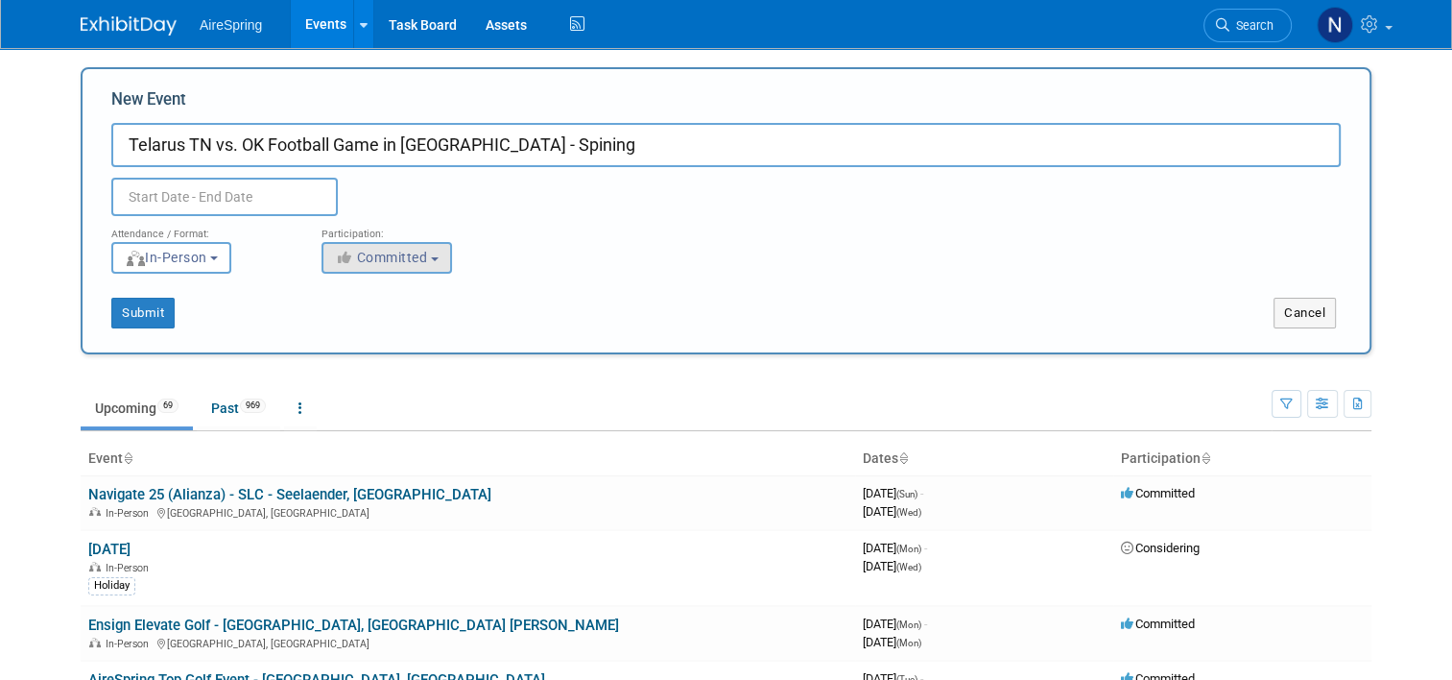
type input "Telarus TN vs. OK Football Game in [GEOGRAPHIC_DATA] - Spining"
click at [335, 254] on icon "button" at bounding box center [346, 257] width 22 height 13
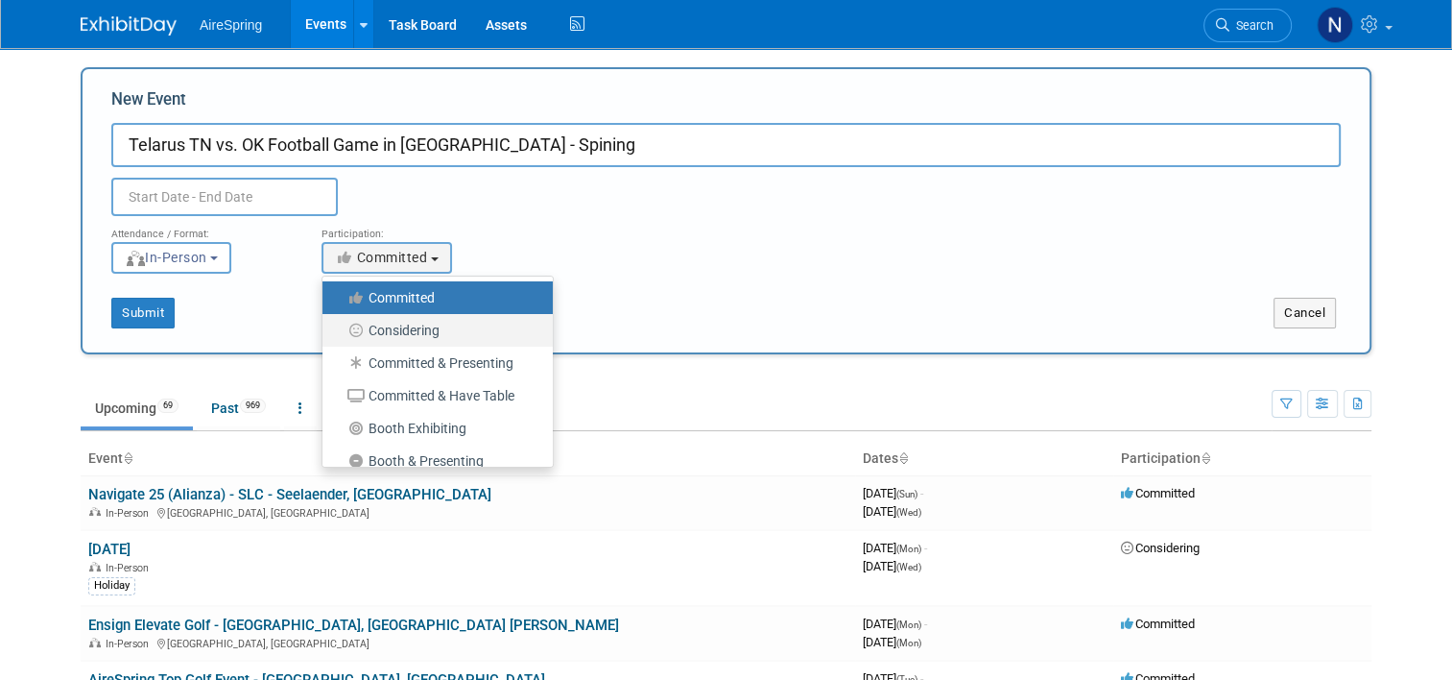
click at [362, 325] on label "Considering" at bounding box center [433, 330] width 202 height 25
click at [340, 325] on input "Considering" at bounding box center [333, 330] width 12 height 12
select select "2"
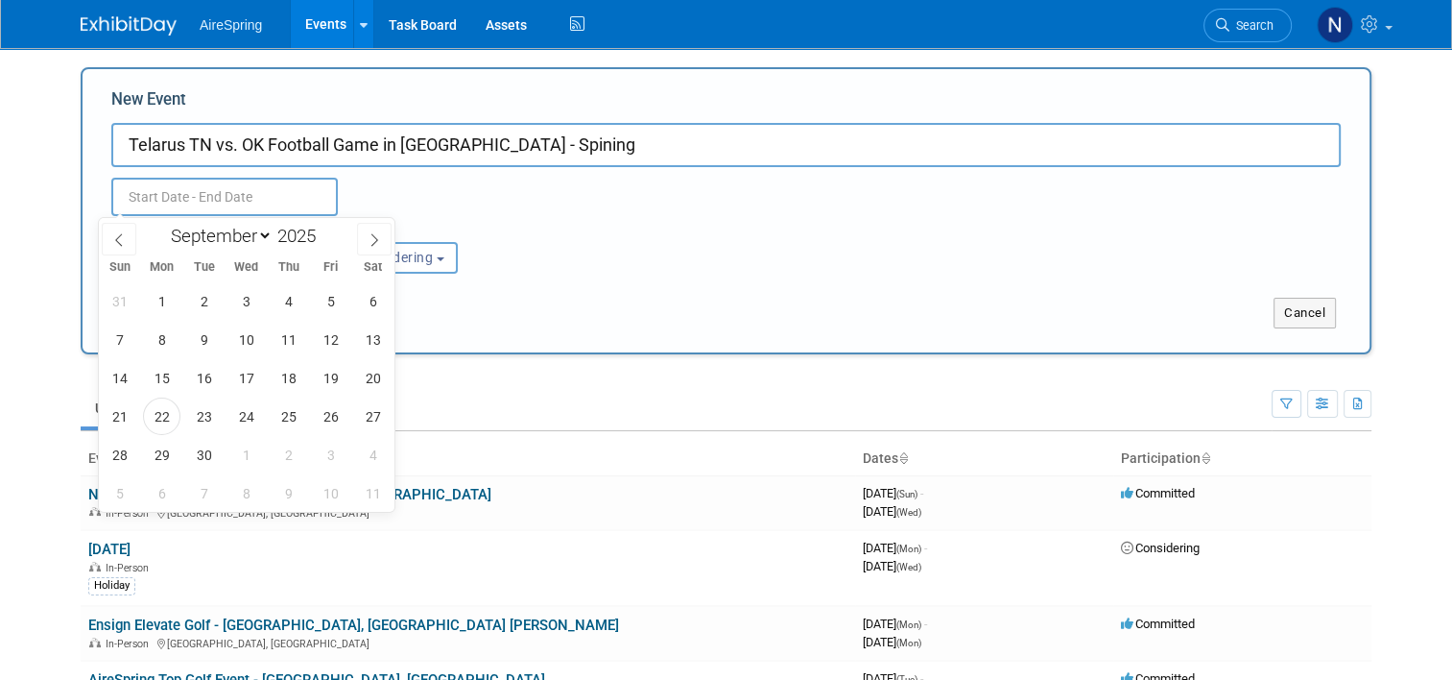
click at [275, 195] on input "text" at bounding box center [224, 197] width 227 height 38
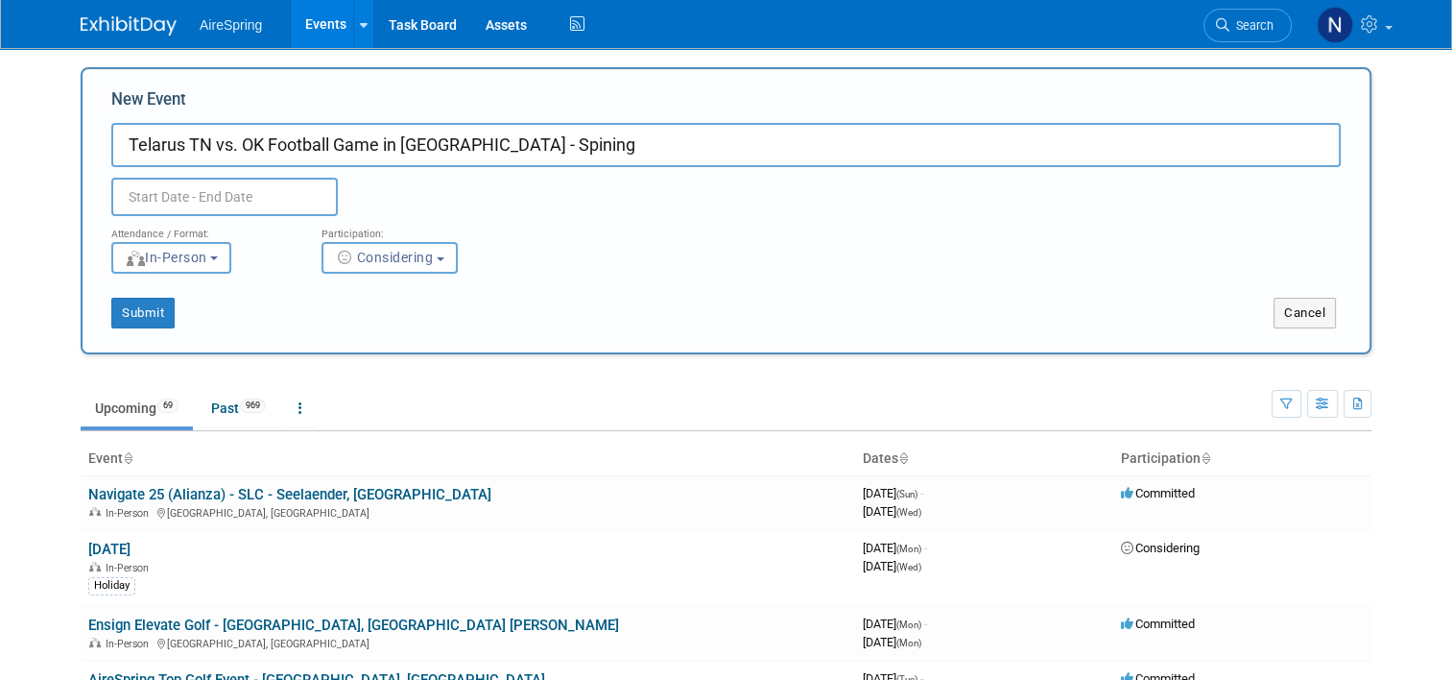
click at [394, 226] on div "Participation:" at bounding box center [412, 228] width 181 height 25
click at [275, 203] on input "text" at bounding box center [224, 197] width 227 height 38
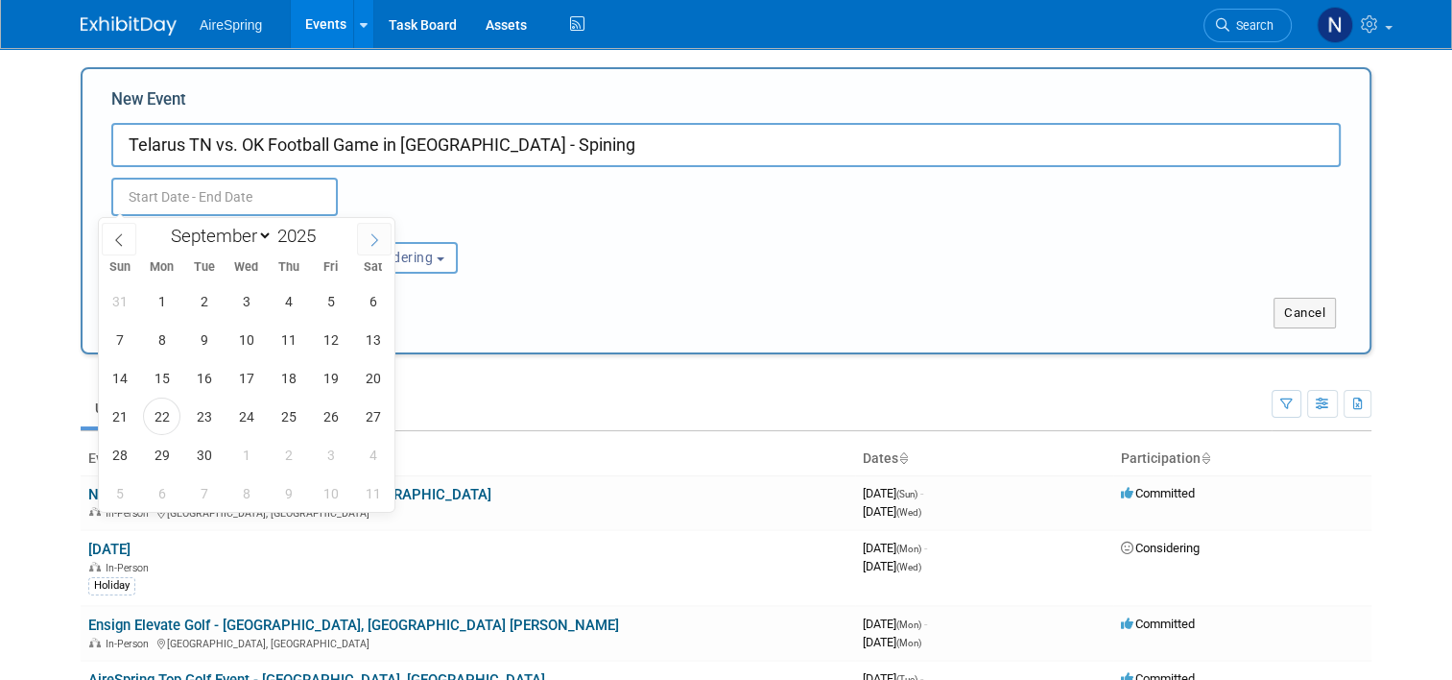
click at [363, 241] on span at bounding box center [374, 239] width 35 height 33
select select "10"
click at [368, 298] on span "1" at bounding box center [372, 300] width 37 height 37
click at [369, 298] on span "1" at bounding box center [372, 300] width 37 height 37
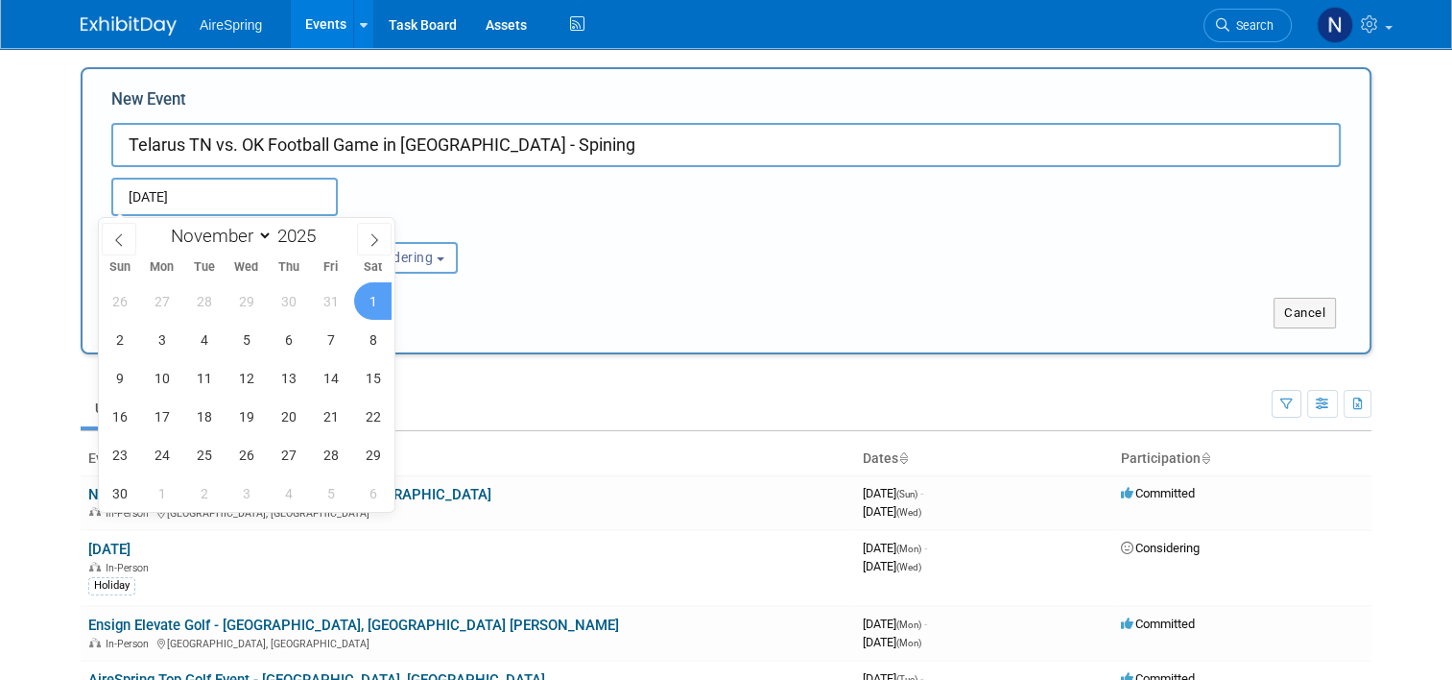
type input "Nov 1, 2025 to Nov 1, 2025"
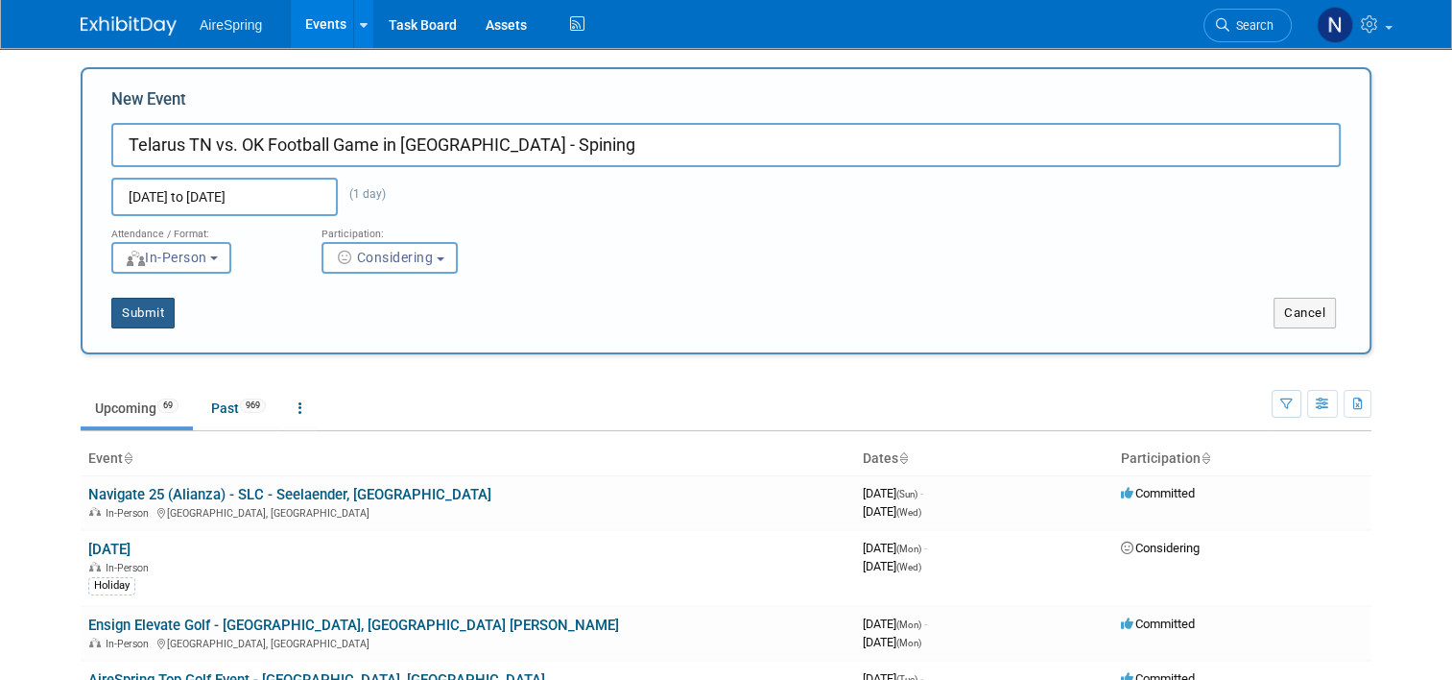
click at [144, 311] on button "Submit" at bounding box center [142, 313] width 63 height 31
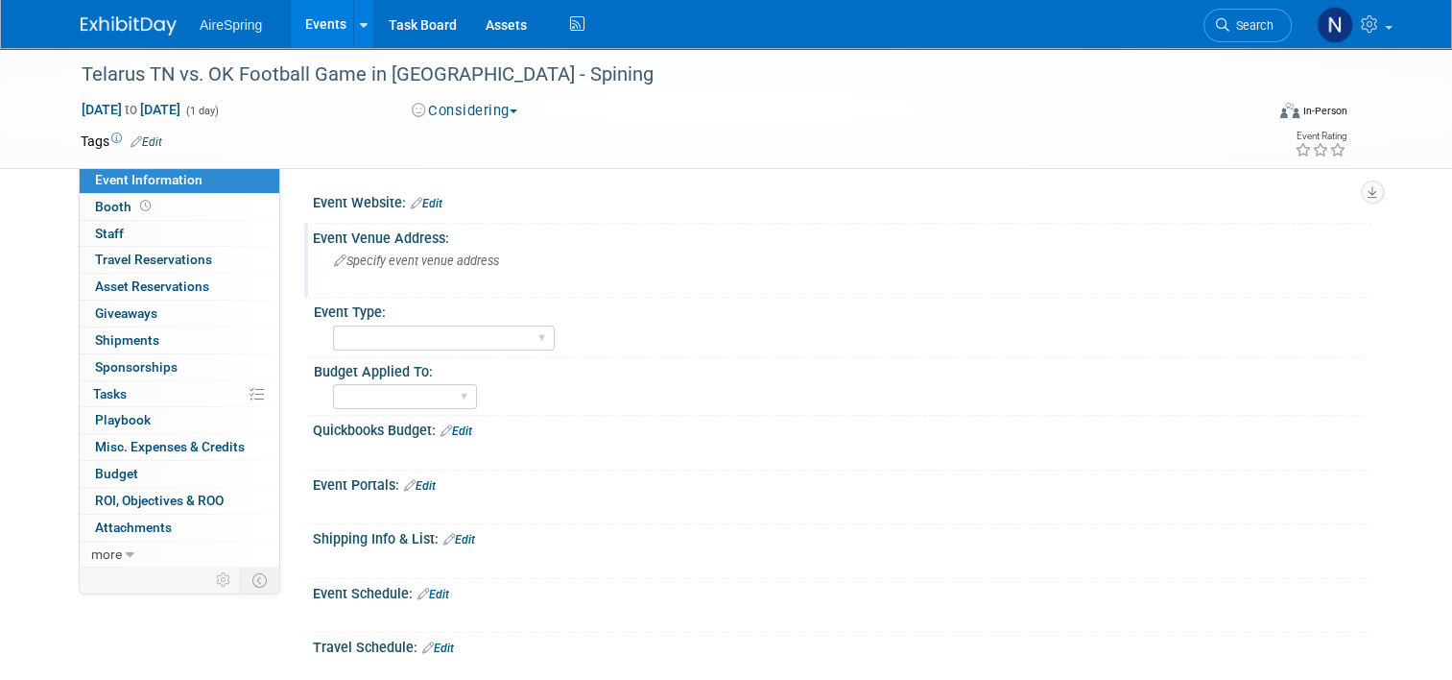
click at [478, 259] on span "Specify event venue address" at bounding box center [416, 260] width 165 height 14
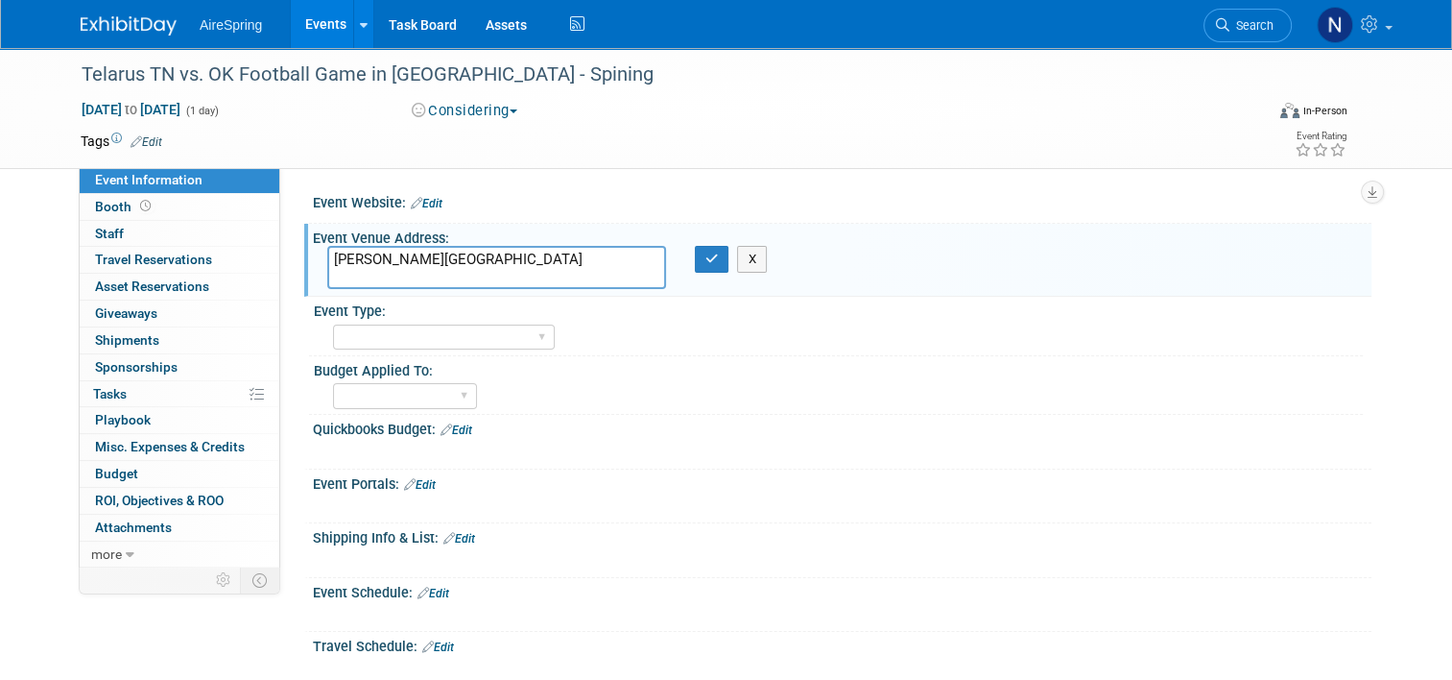
click at [495, 269] on textarea "Neyland Stadium" at bounding box center [496, 267] width 339 height 43
click at [492, 261] on textarea "Neyland Stadium" at bounding box center [496, 267] width 339 height 43
paste textarea "1235 Phillip Fulmer Way, Knoxville, TN 37916"
type textarea "Neyland Stadium 1235 Phillip Fulmer Way, Knoxville, TN 37916"
click at [695, 270] on button "button" at bounding box center [712, 259] width 35 height 27
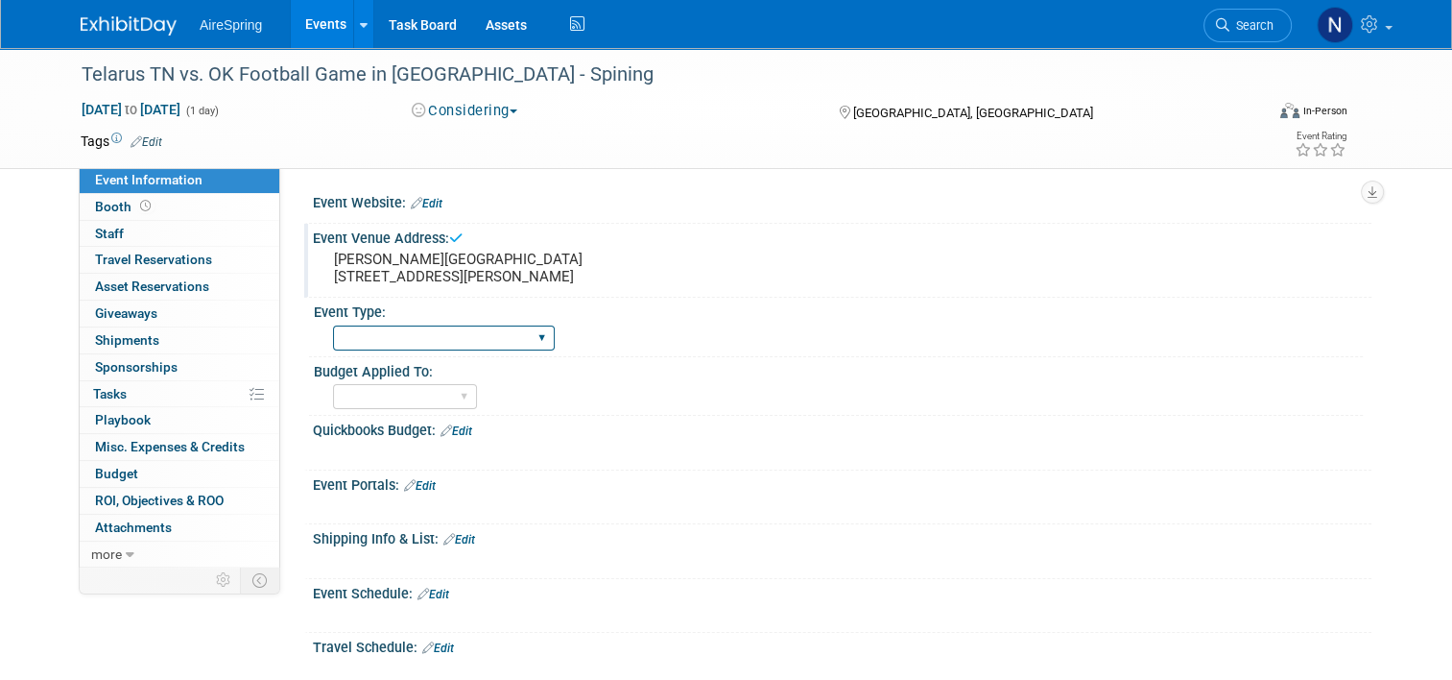
click at [465, 338] on select "AireSpring Event AireSpring Internal Partner Event Training Tradeshow - Exhibit…" at bounding box center [444, 338] width 222 height 26
select select "AireSpring Event"
click at [333, 325] on select "AireSpring Event AireSpring Internal Partner Event Training Tradeshow - Exhibit…" at bounding box center [444, 338] width 222 height 26
click at [431, 397] on select "Marketing Sales Operations Customer" at bounding box center [405, 397] width 144 height 26
click at [671, 422] on div "Quickbooks Budget: Edit" at bounding box center [842, 428] width 1059 height 25
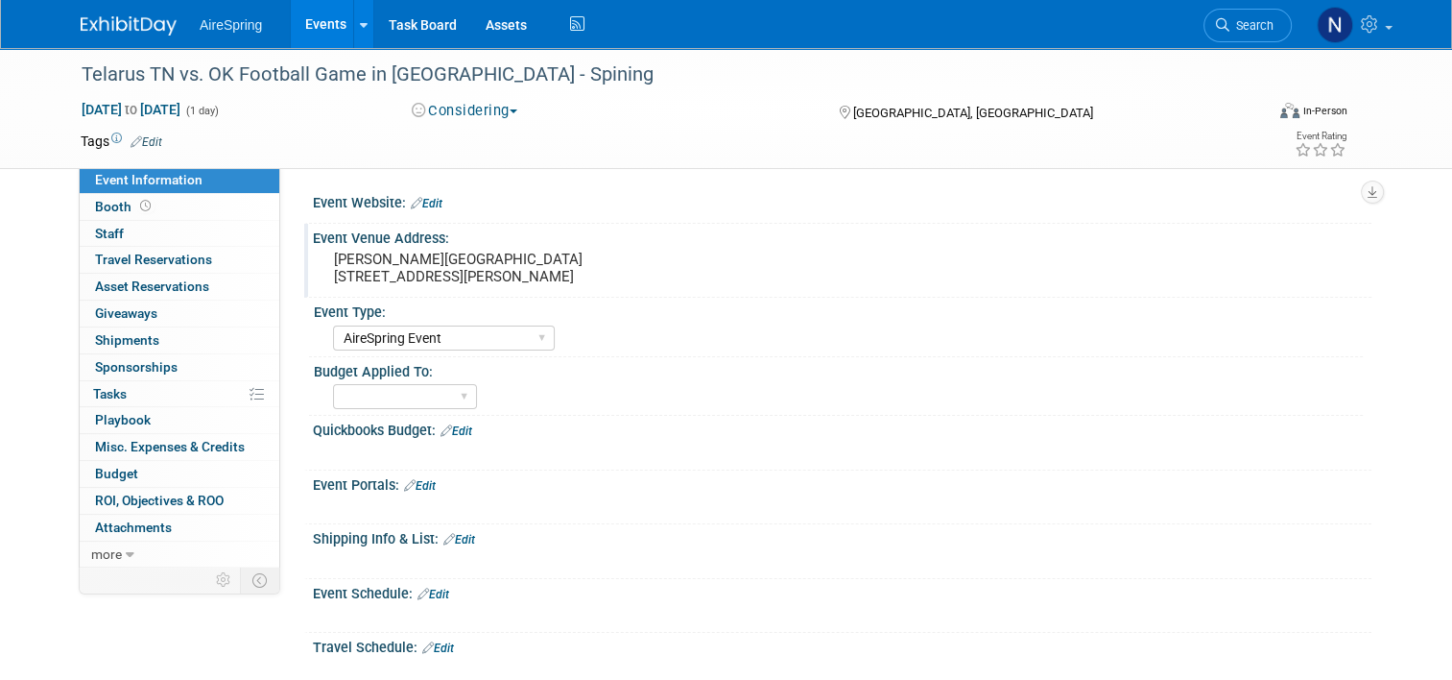
click at [461, 430] on link "Edit" at bounding box center [457, 430] width 32 height 13
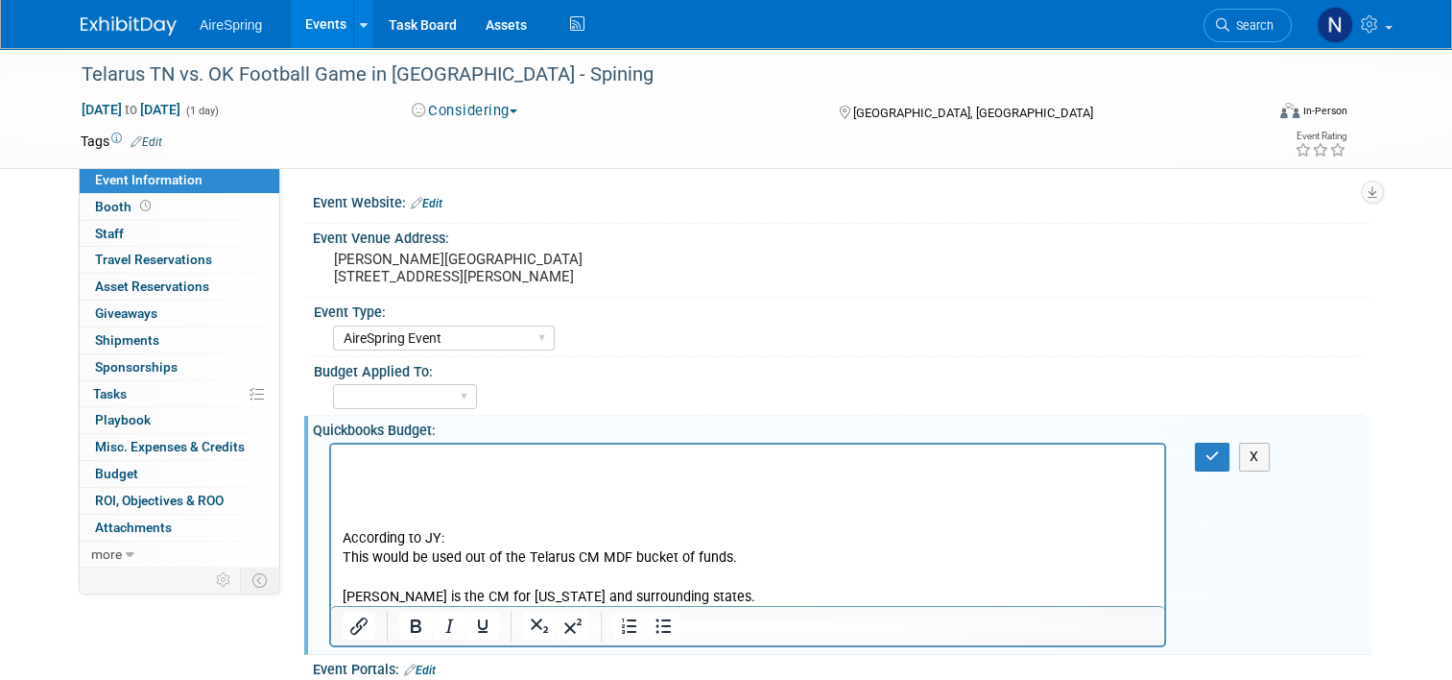
click at [522, 575] on p "Rich Text Area. Press ALT-0 for help." at bounding box center [748, 576] width 811 height 19
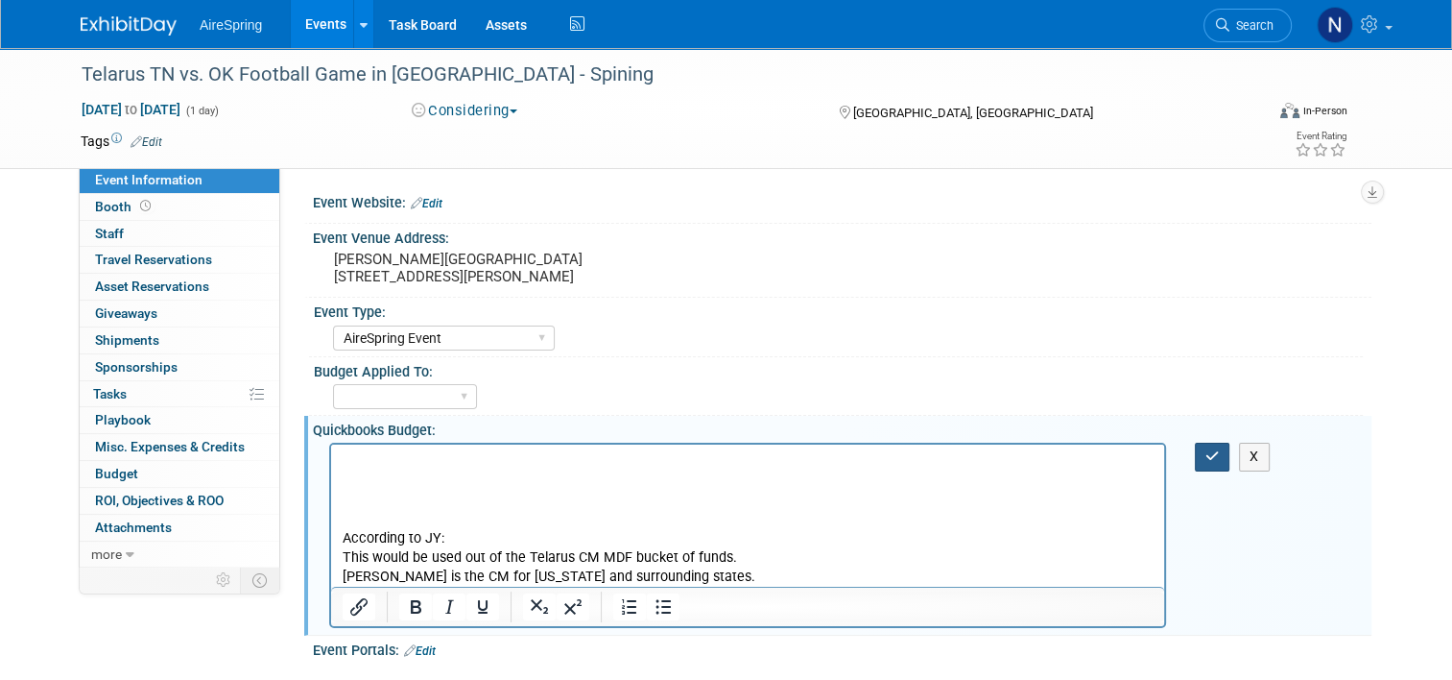
drag, startPoint x: 1212, startPoint y: 453, endPoint x: 1179, endPoint y: 432, distance: 39.7
click at [1211, 453] on button "button" at bounding box center [1213, 456] width 36 height 28
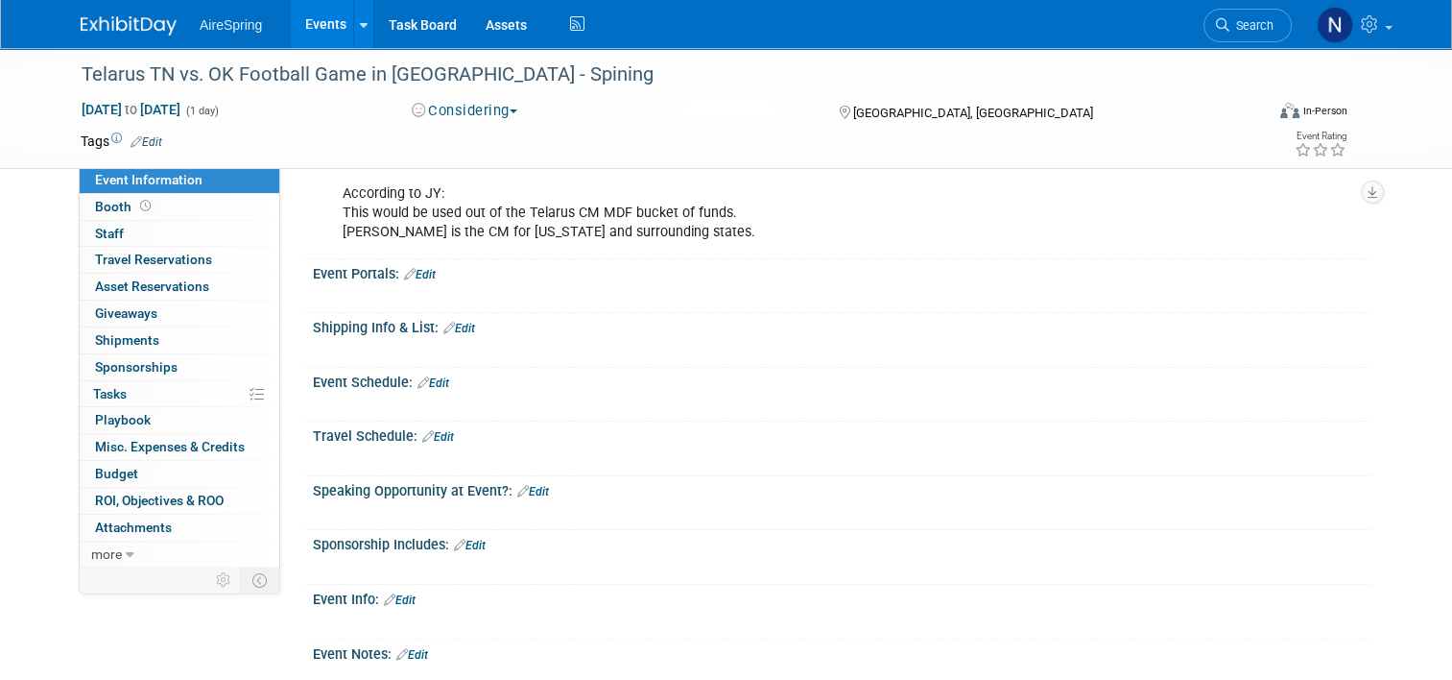
scroll to position [384, 0]
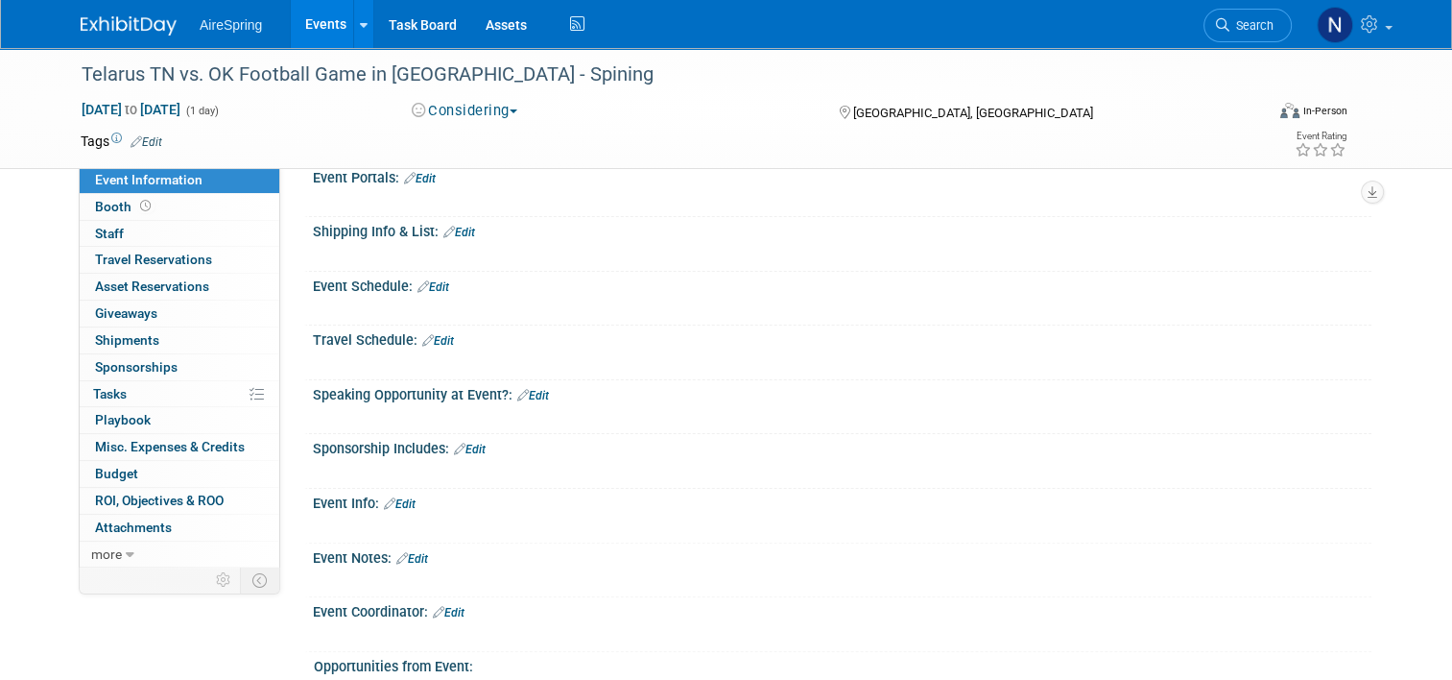
click at [395, 504] on link "Edit" at bounding box center [400, 503] width 32 height 13
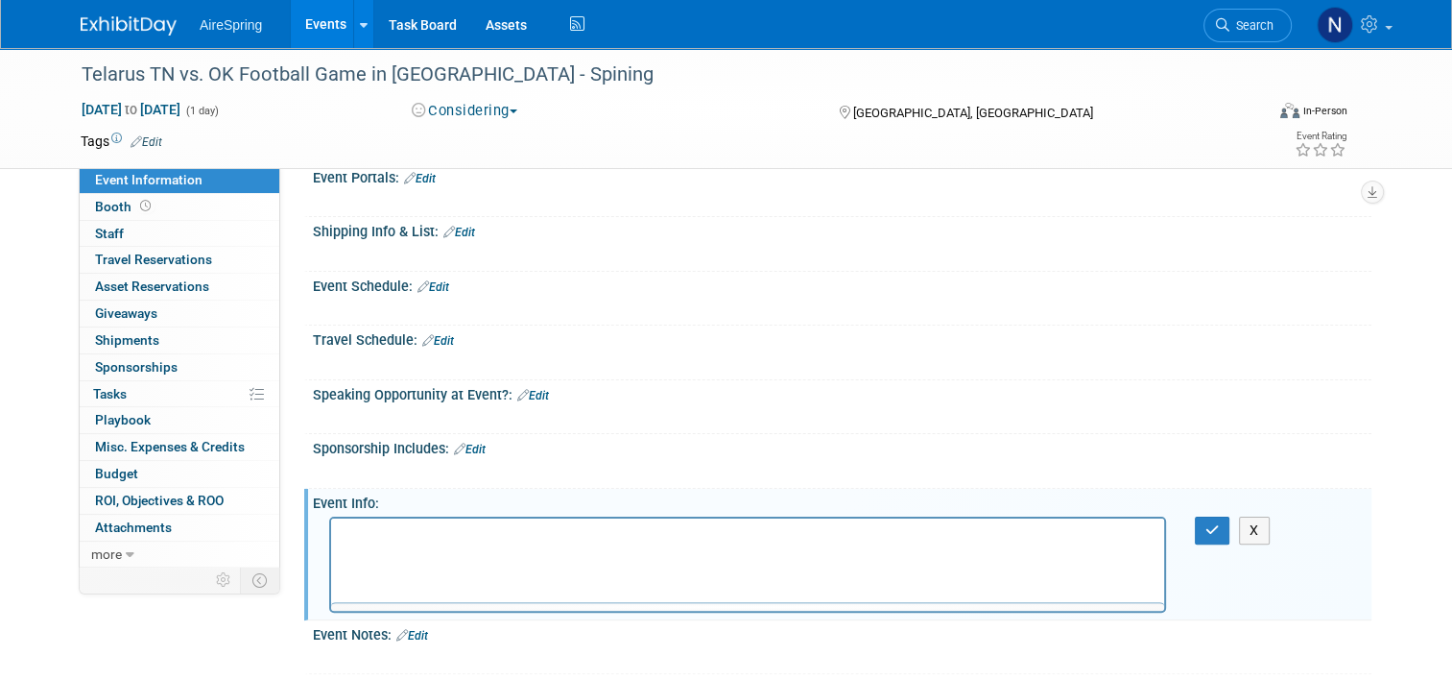
scroll to position [0, 0]
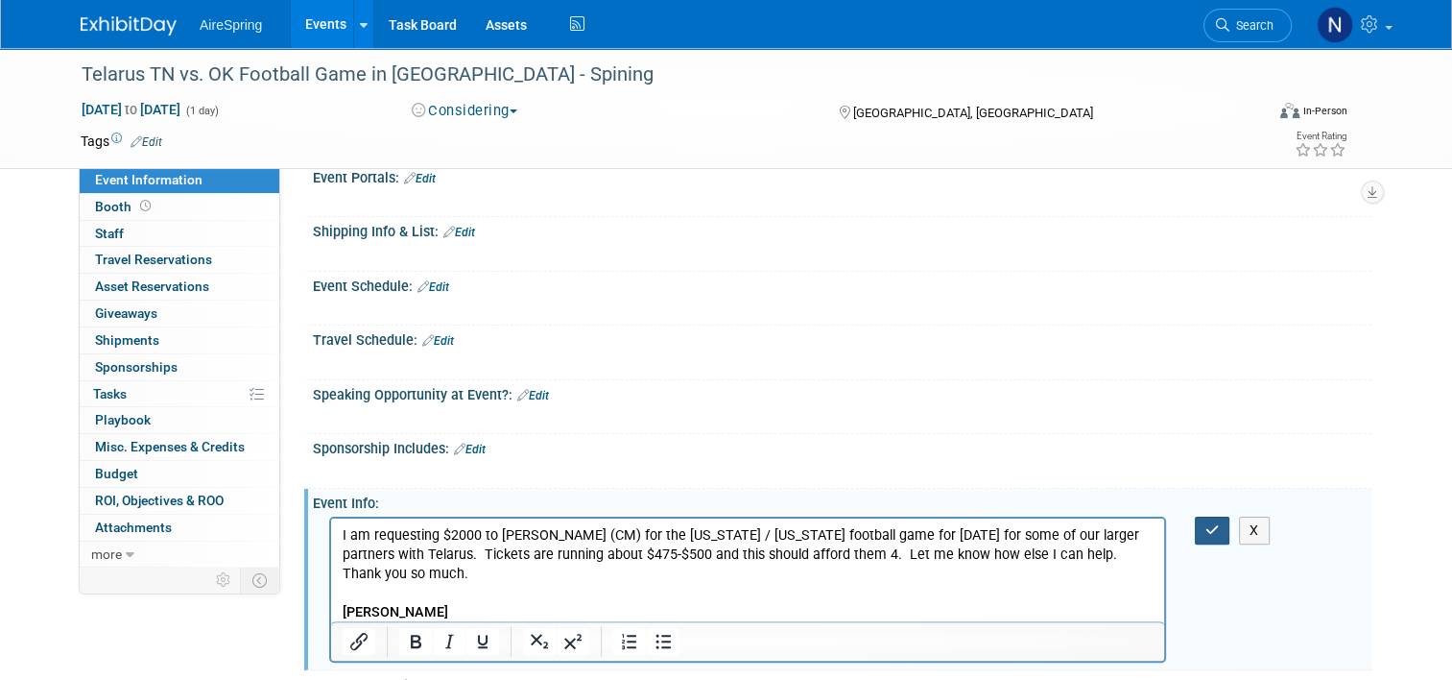
drag, startPoint x: 1209, startPoint y: 530, endPoint x: 820, endPoint y: 18, distance: 643.1
click at [1209, 530] on button "button" at bounding box center [1213, 530] width 36 height 28
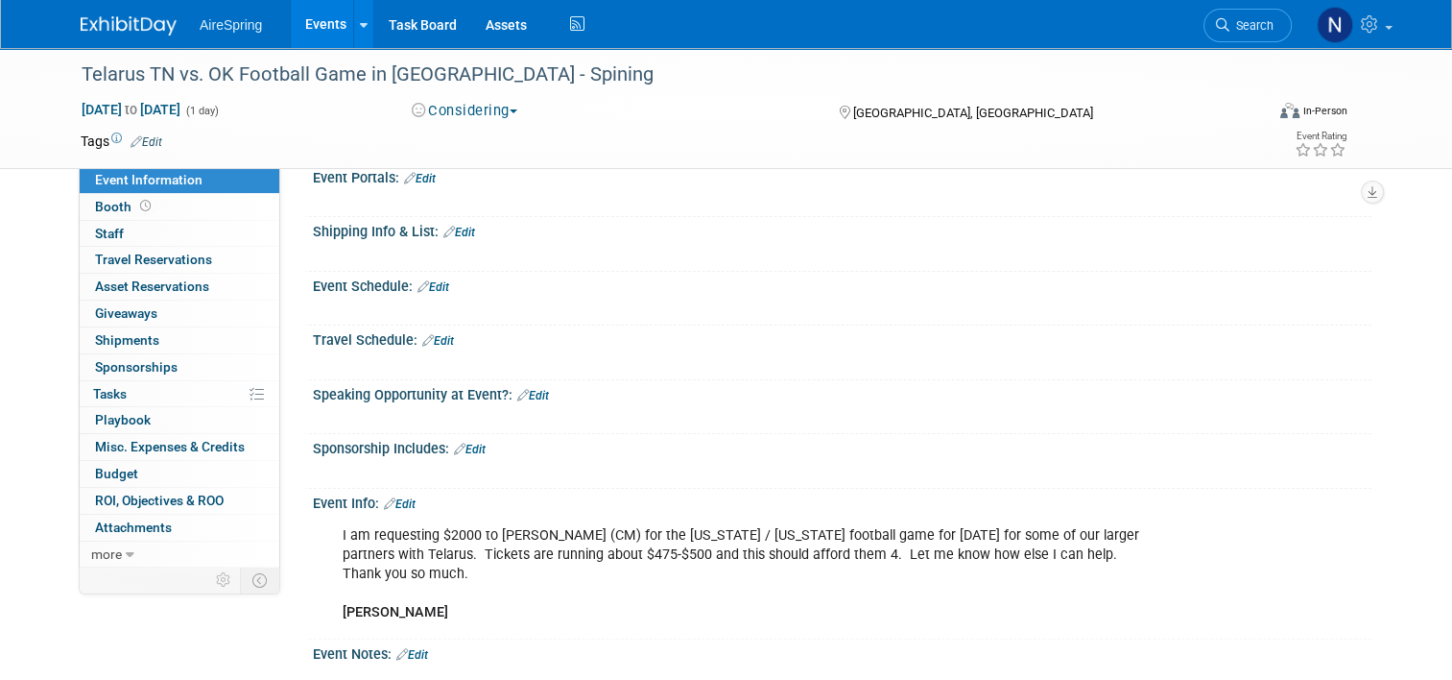
click at [397, 497] on link "Edit" at bounding box center [400, 503] width 32 height 13
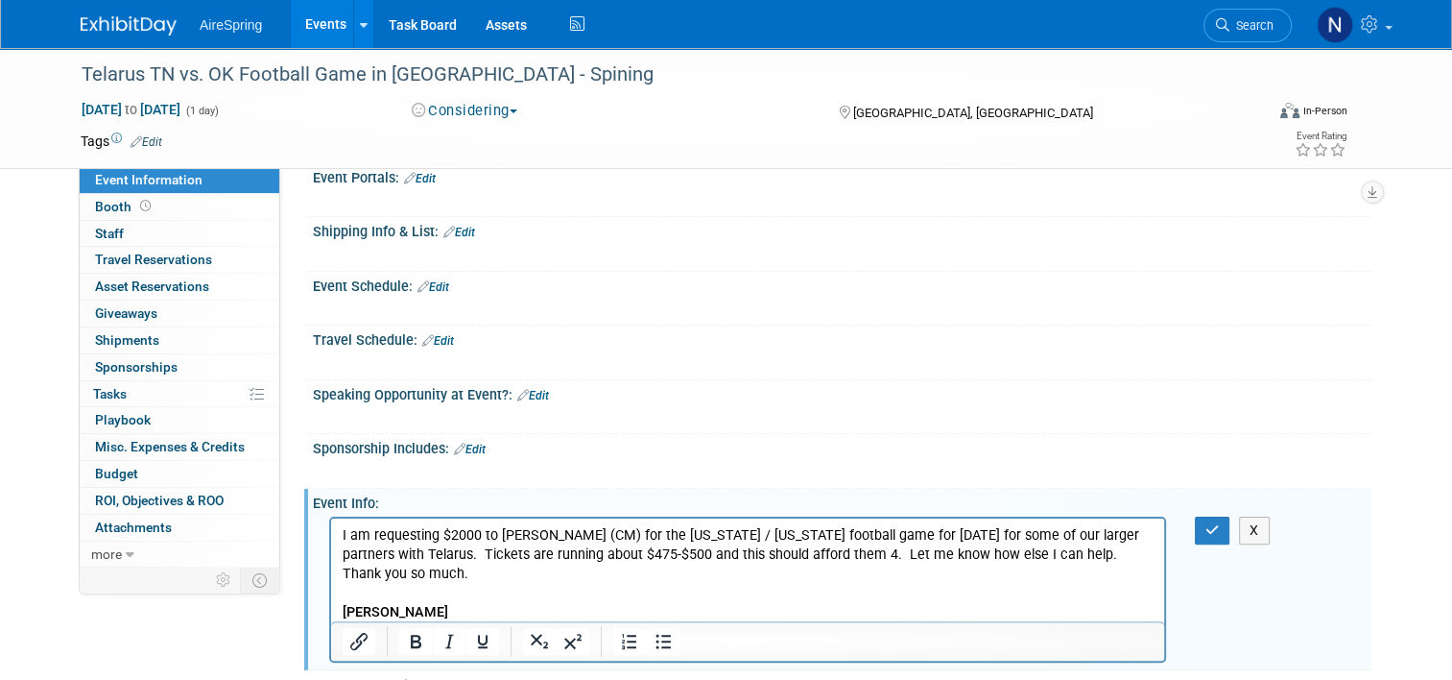
click at [437, 577] on p "I am requesting $2000 to Justin Zachary (CM) for the Oklahoma / Tennessee footb…" at bounding box center [748, 573] width 811 height 96
click at [456, 610] on p "I am requesting $2000 to Justin Zachary (CM) for the Oklahoma / Tennessee footb…" at bounding box center [748, 573] width 811 height 96
click at [1209, 518] on button "button" at bounding box center [1213, 530] width 36 height 28
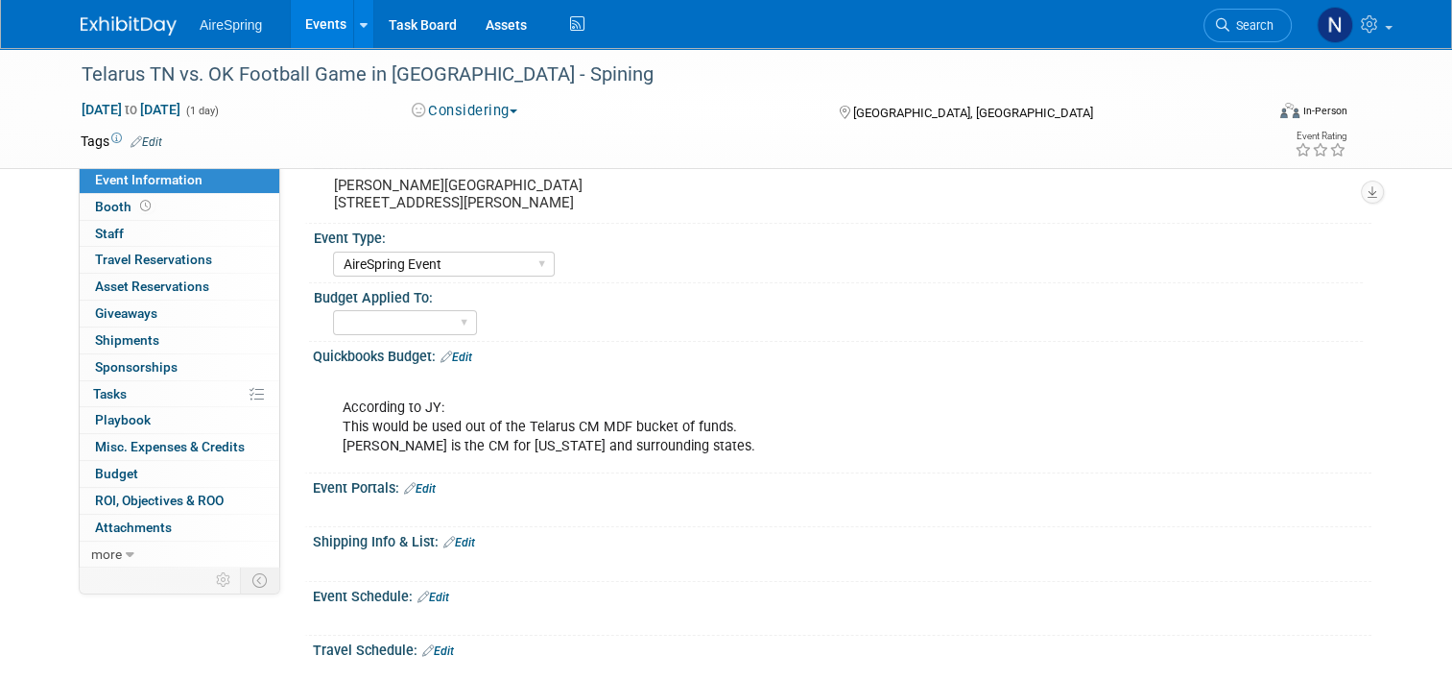
scroll to position [96, 0]
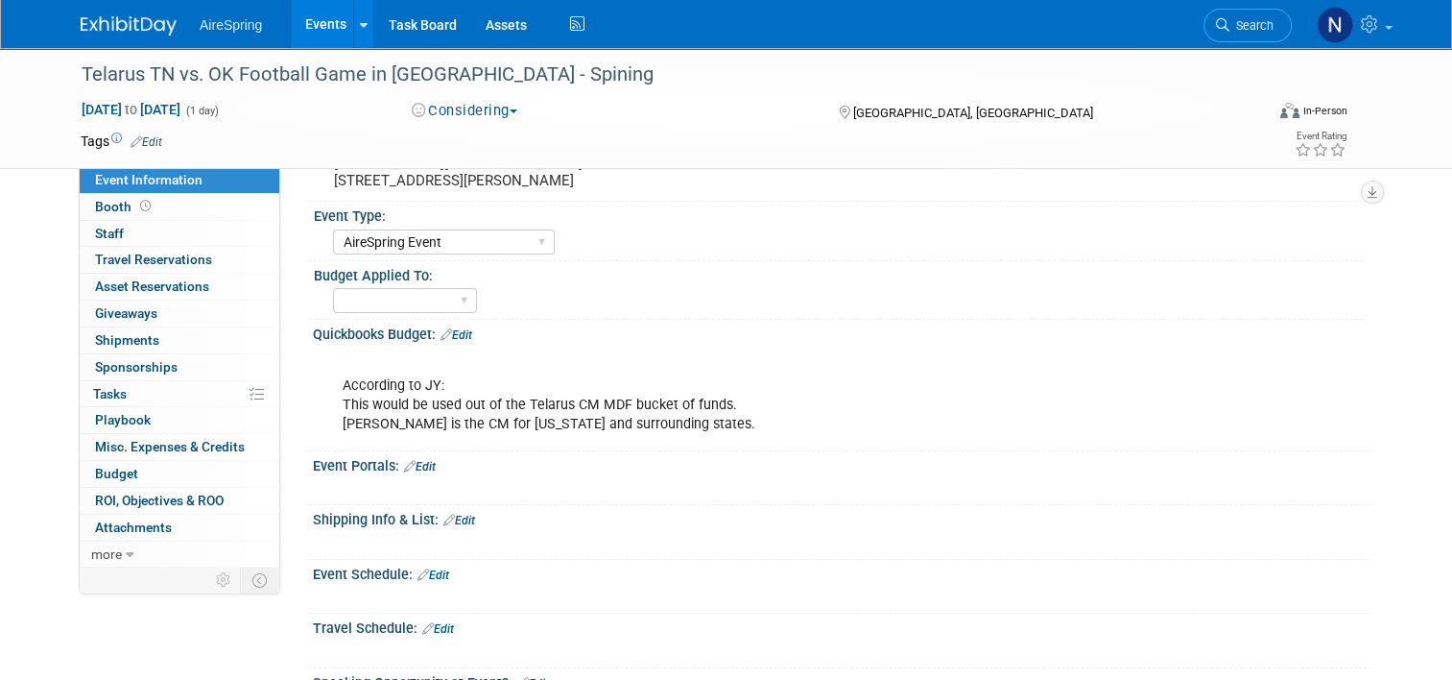
click at [432, 570] on link "Edit" at bounding box center [434, 574] width 32 height 13
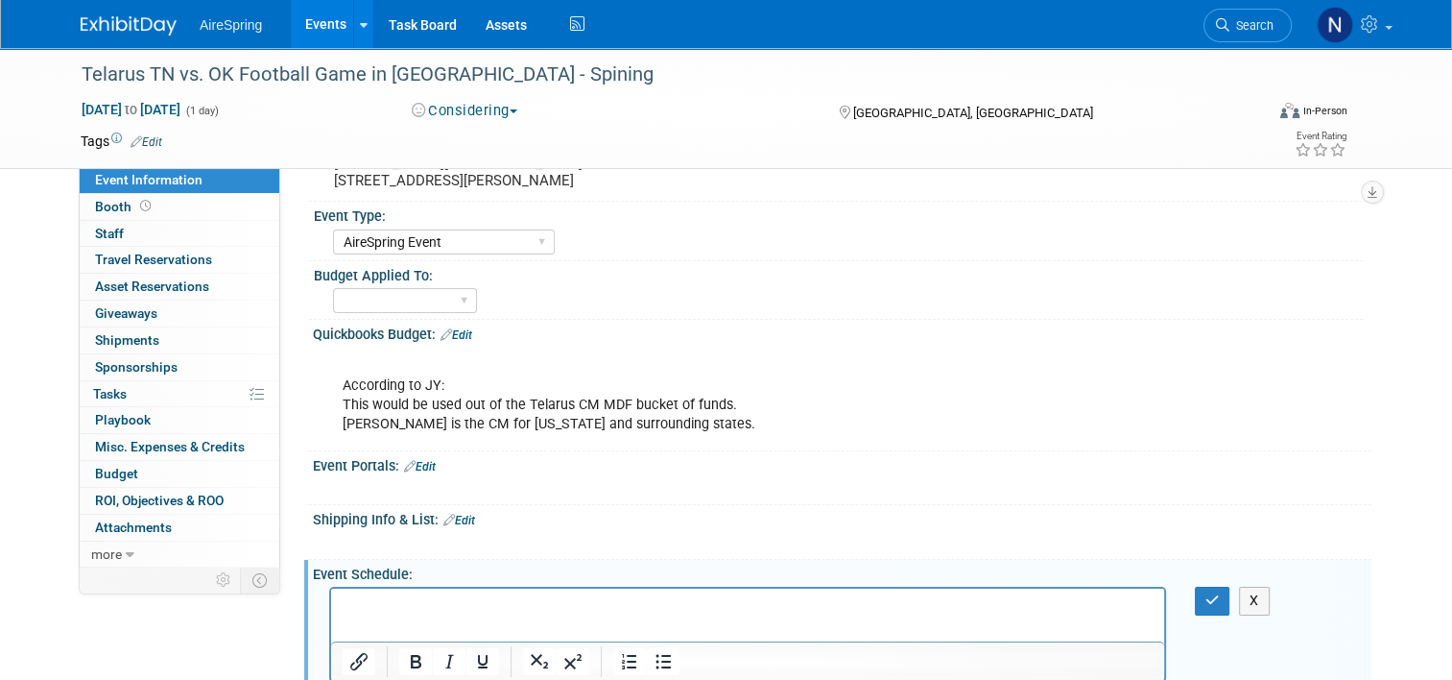
scroll to position [0, 0]
click at [1212, 595] on icon "button" at bounding box center [1212, 599] width 14 height 13
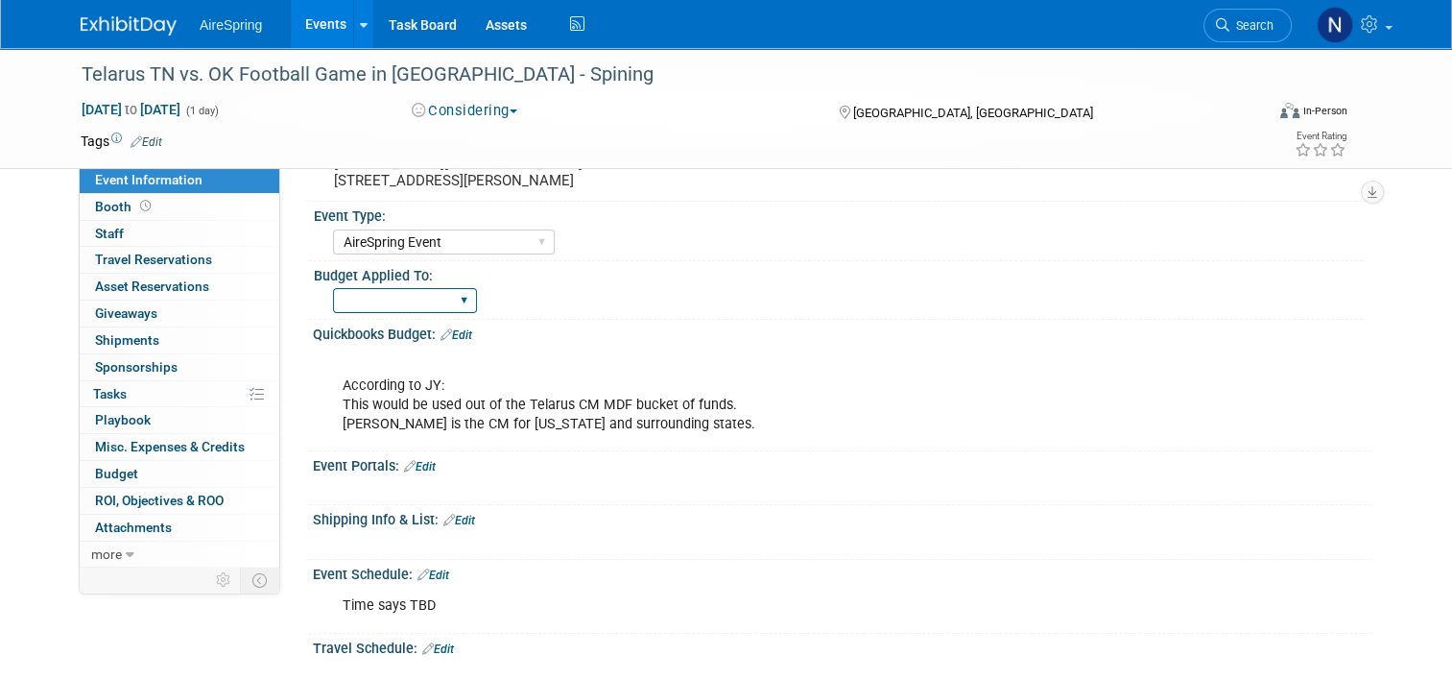
click at [394, 299] on select "Marketing Sales Operations Customer" at bounding box center [405, 301] width 144 height 26
select select "Marketing"
click at [333, 288] on select "Marketing Sales Operations Customer" at bounding box center [405, 301] width 144 height 26
click at [296, 28] on link "Events" at bounding box center [326, 24] width 70 height 48
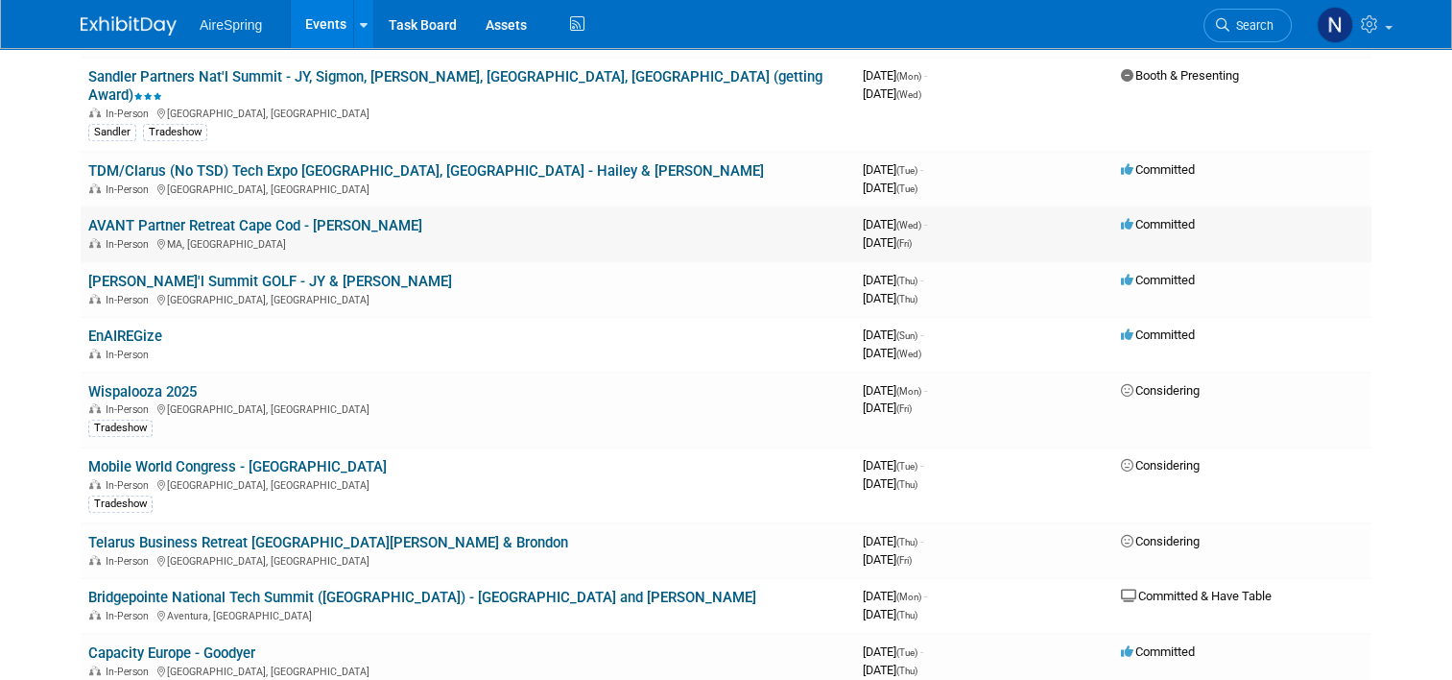
scroll to position [864, 0]
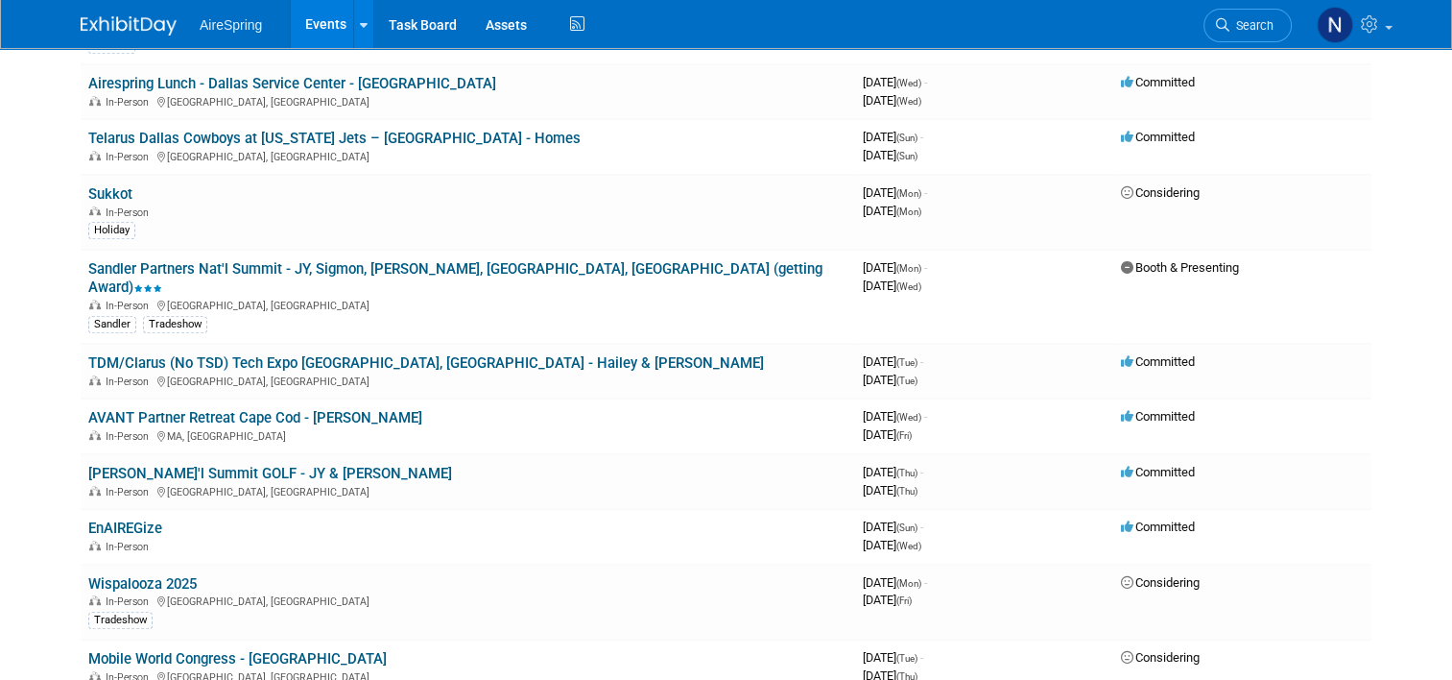
click at [291, 260] on link "Sandler Partners Nat'l Summit - JY, Sigmon, [PERSON_NAME], [GEOGRAPHIC_DATA], […" at bounding box center [455, 278] width 734 height 36
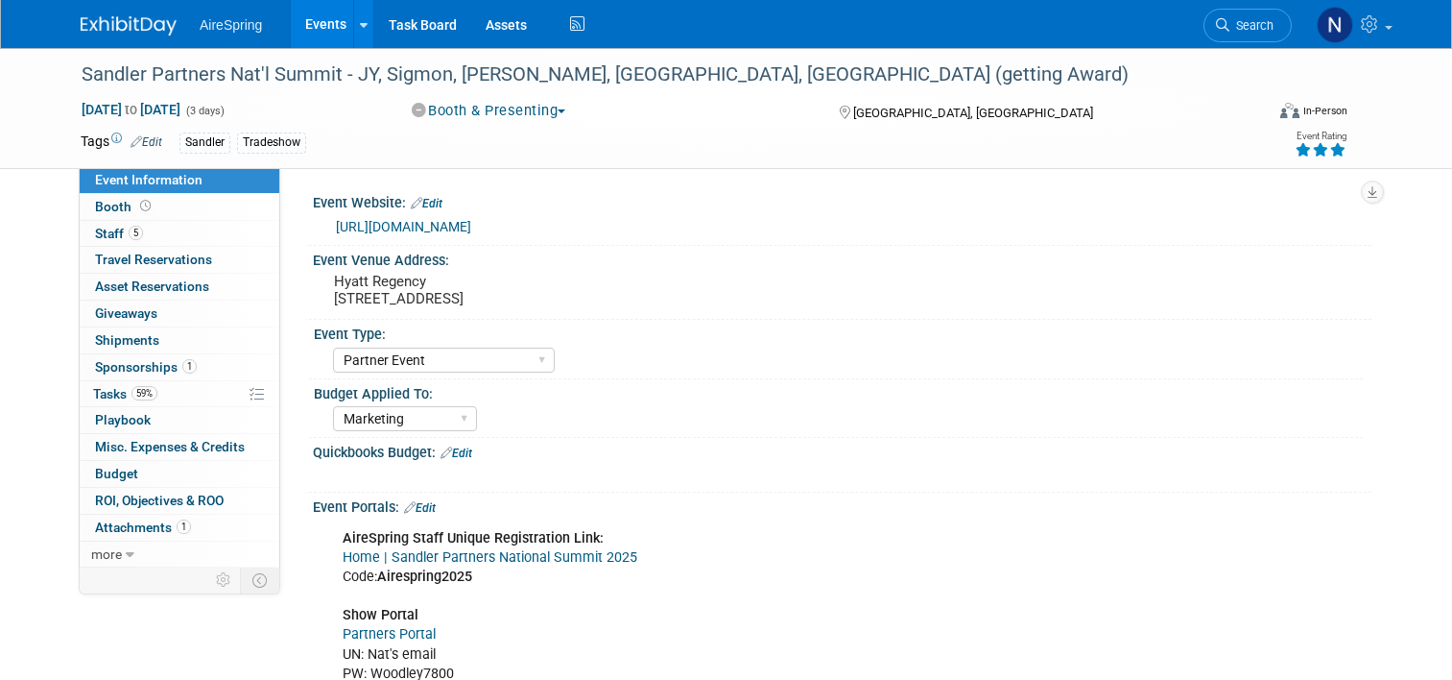
select select "Partner Event"
select select "Marketing"
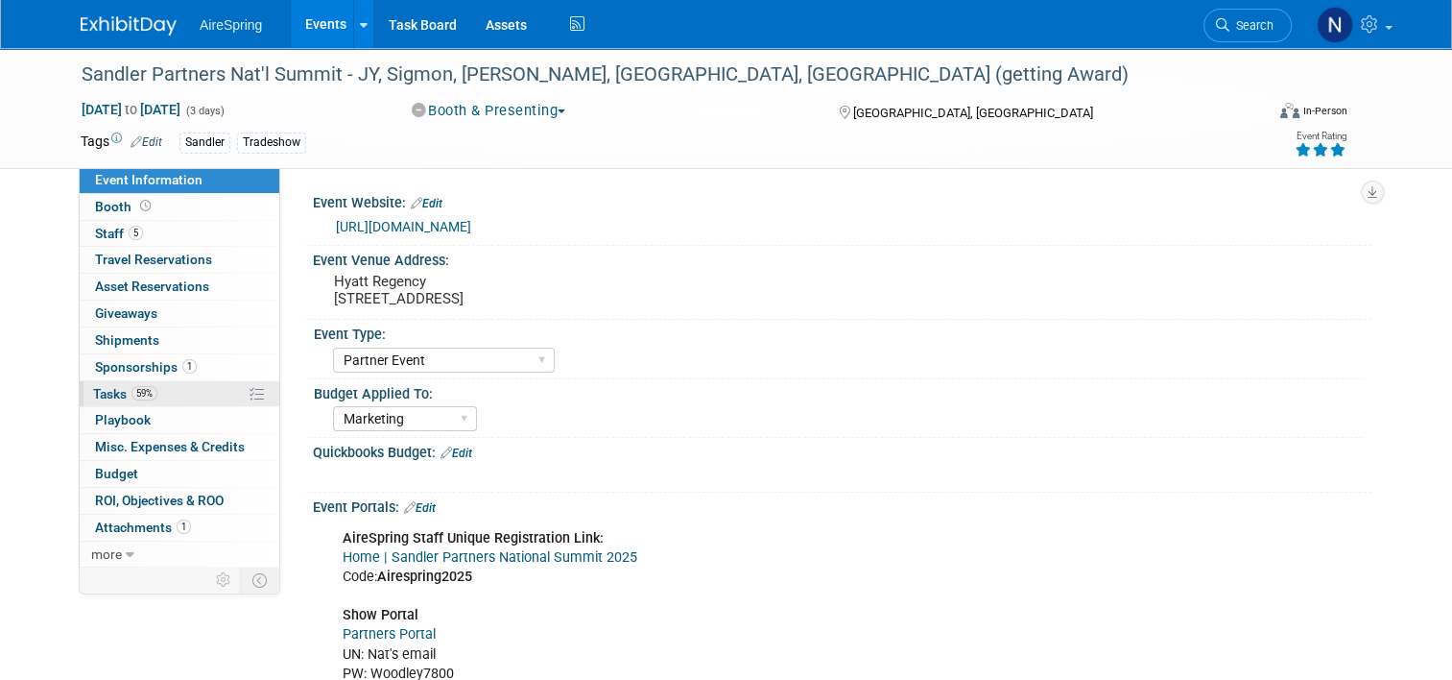
click at [182, 394] on link "59% Tasks 59%" at bounding box center [180, 394] width 200 height 26
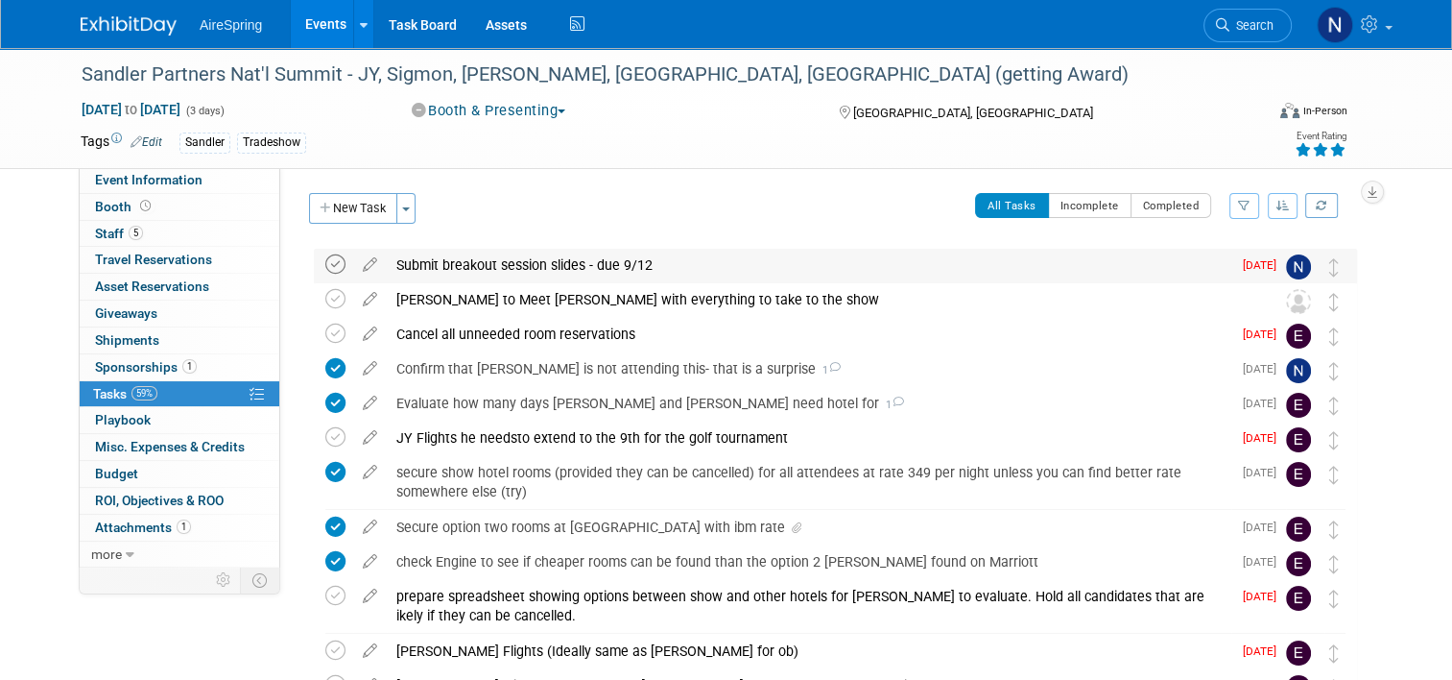
click at [326, 257] on icon at bounding box center [335, 264] width 20 height 20
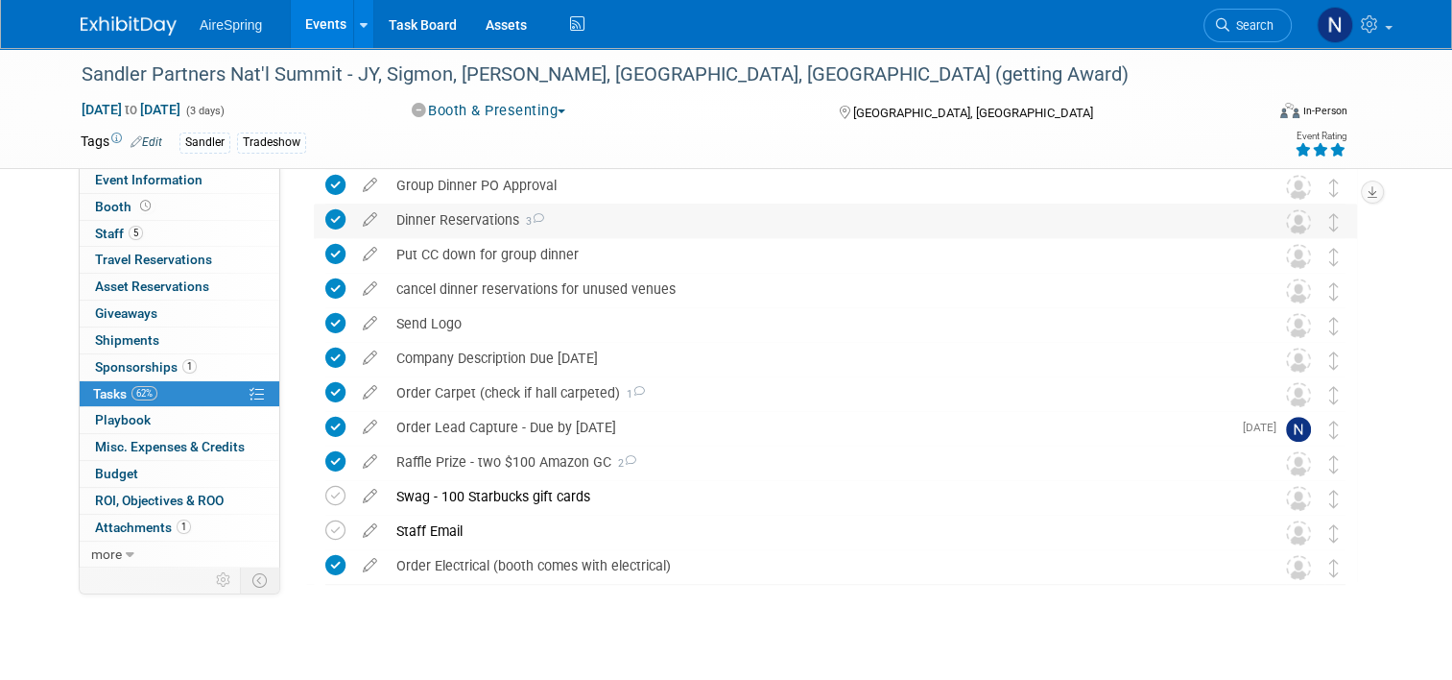
scroll to position [1056, 0]
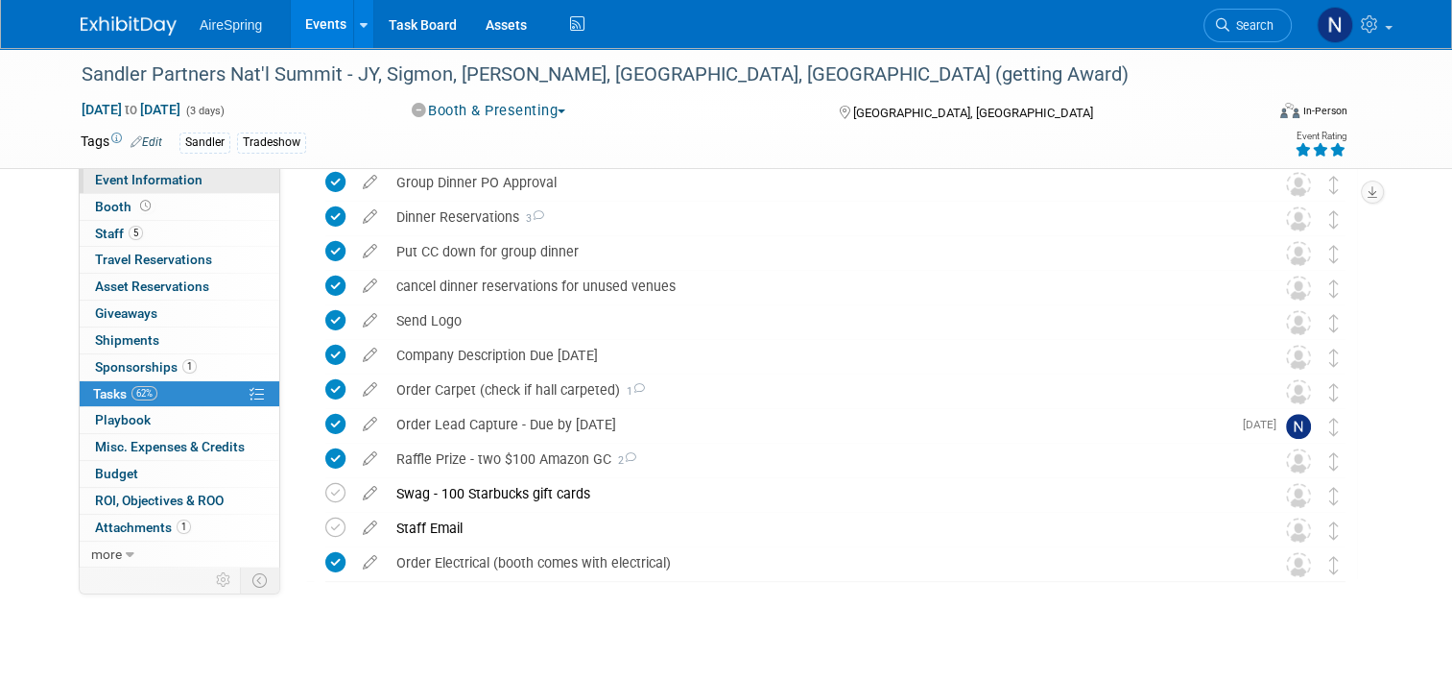
click at [124, 183] on span "Event Information" at bounding box center [148, 179] width 107 height 15
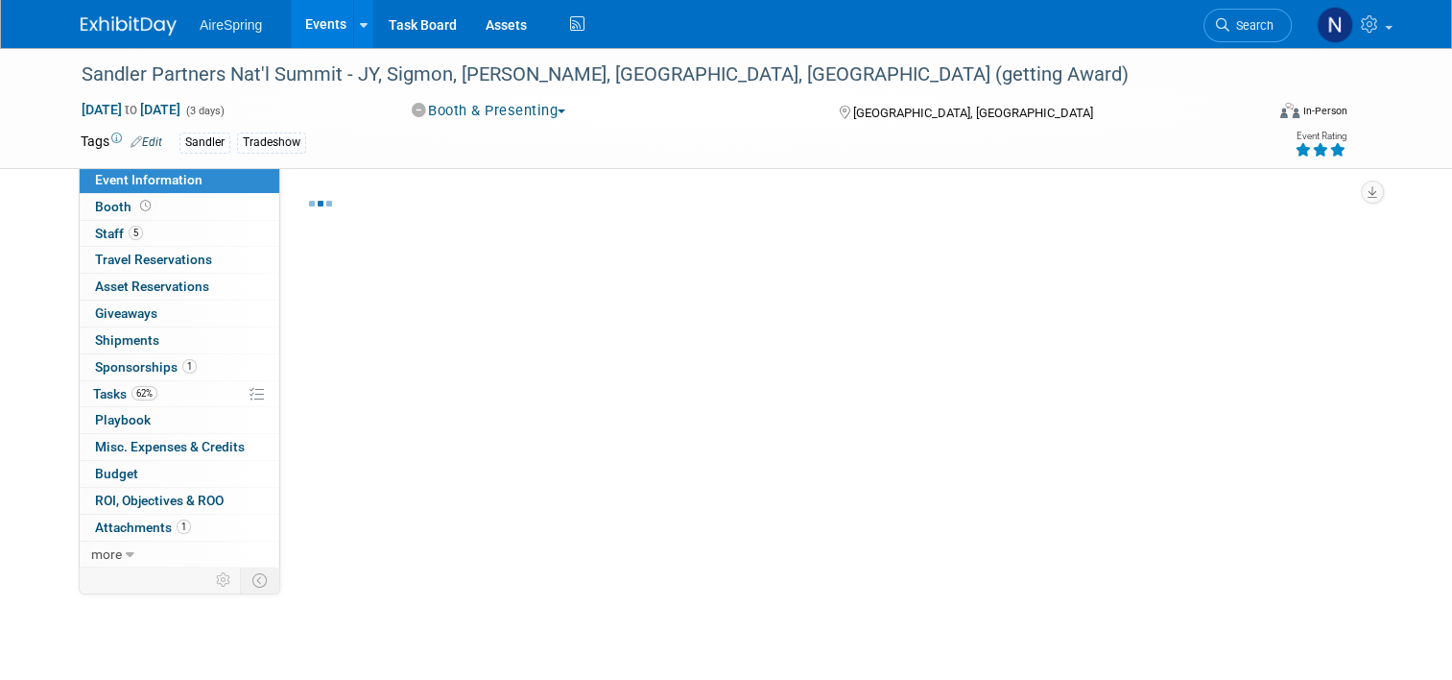
select select "Partner Event"
select select "Marketing"
